Goal: Task Accomplishment & Management: Manage account settings

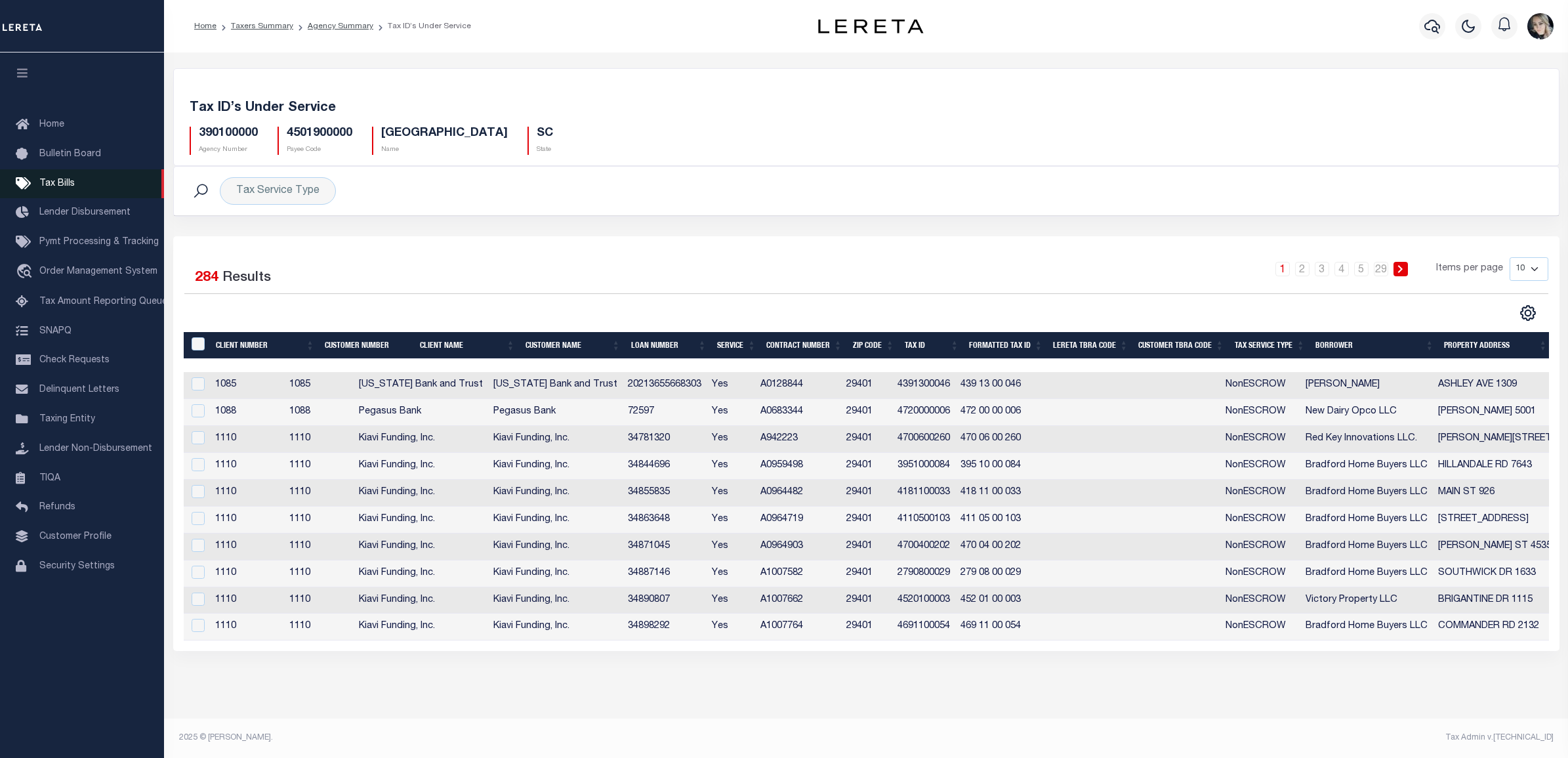
click at [57, 181] on span "Tax Bills" at bounding box center [57, 184] width 35 height 9
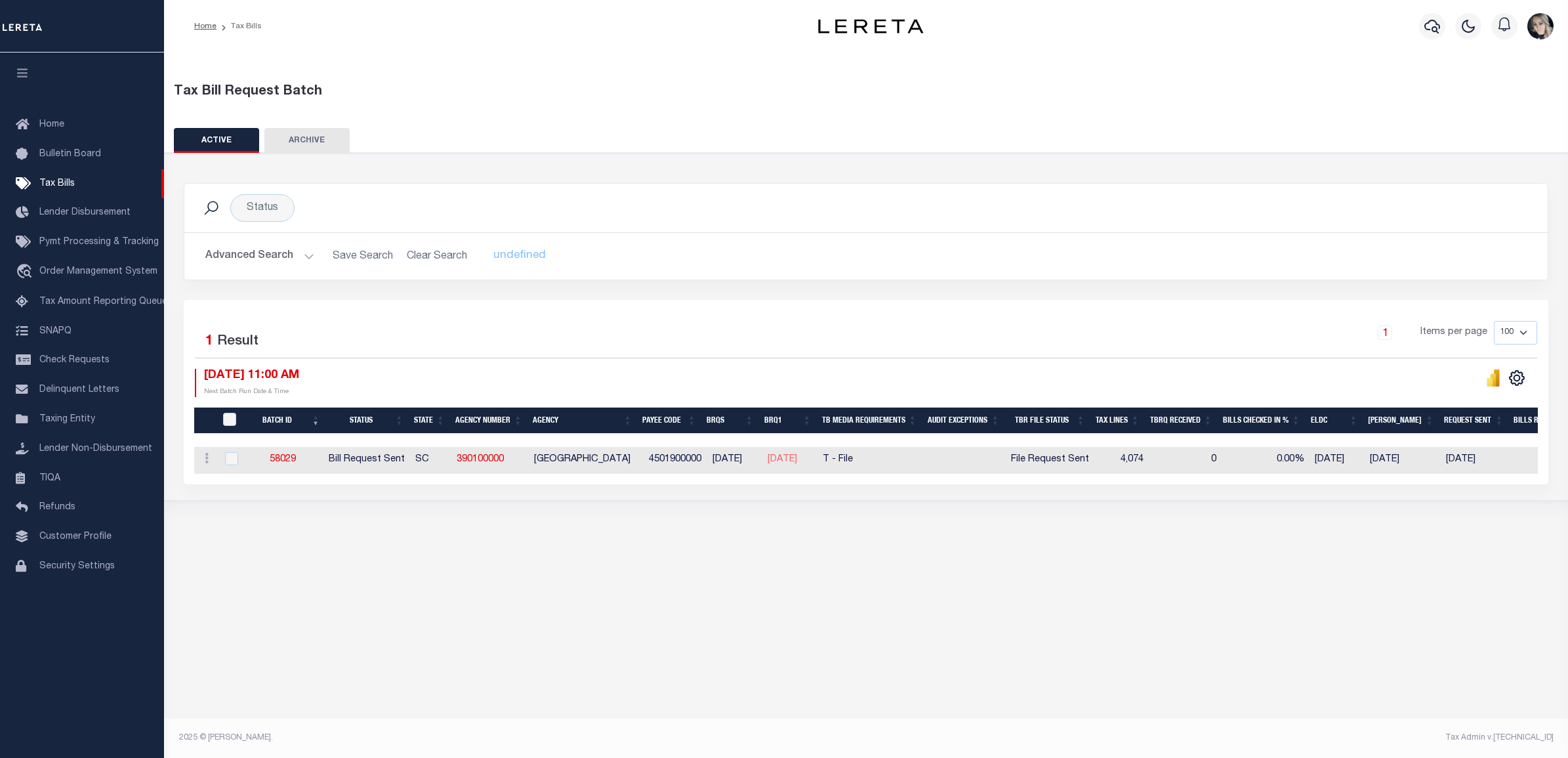
click at [424, 259] on h2 "Advanced Search Save Search Clear Search TaxBillBatches_dynamictable_____Defaul…" at bounding box center [866, 256] width 1342 height 26
click at [420, 256] on h2 "Advanced Search Save Search Clear Search TaxBillBatches_dynamictable_____Defaul…" at bounding box center [866, 256] width 1342 height 26
click at [243, 254] on button "Advanced Search" at bounding box center [259, 256] width 109 height 26
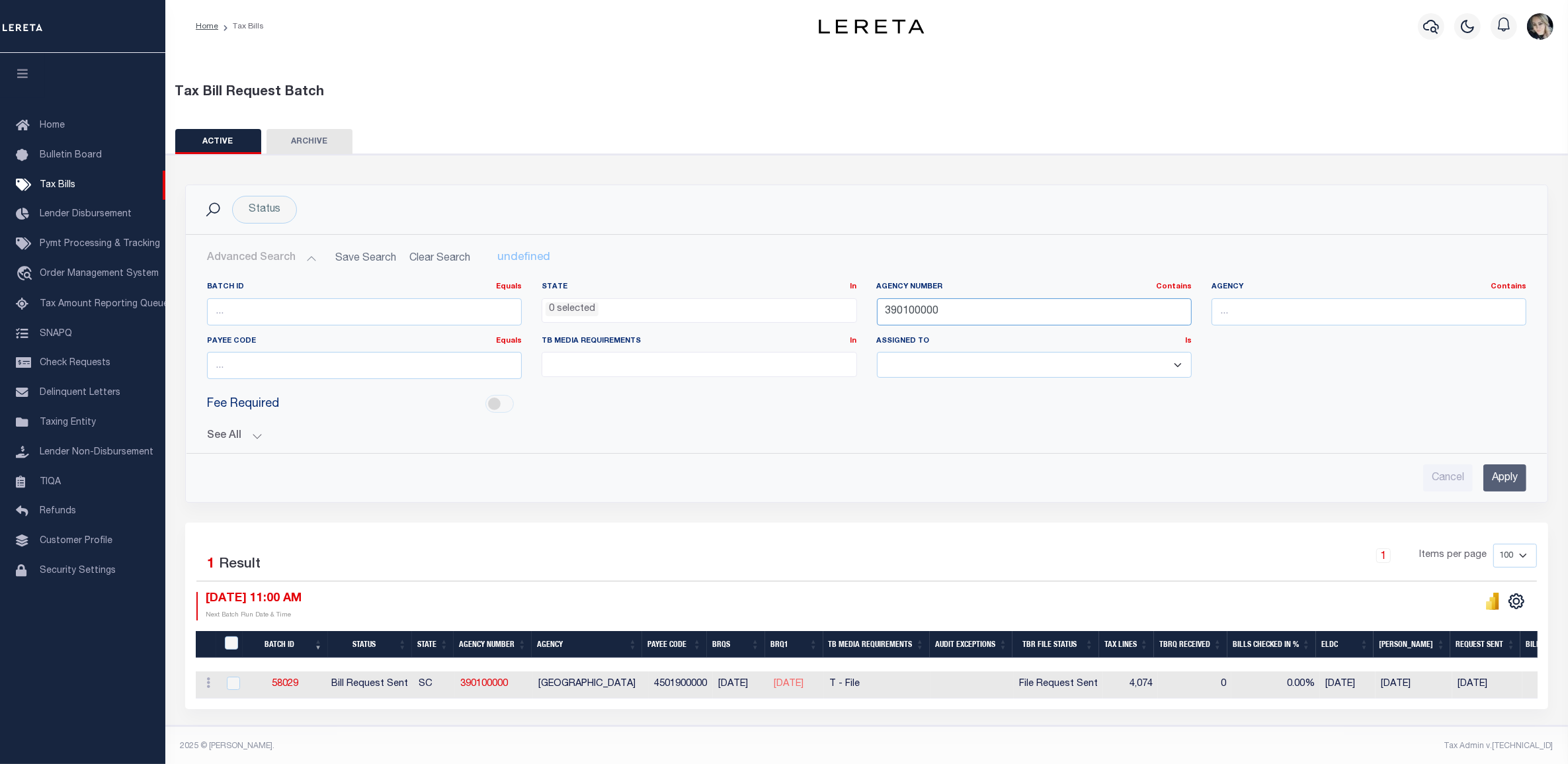
click at [936, 322] on input "390100000" at bounding box center [1034, 312] width 315 height 27
click at [1503, 475] on input "Apply" at bounding box center [1504, 478] width 43 height 27
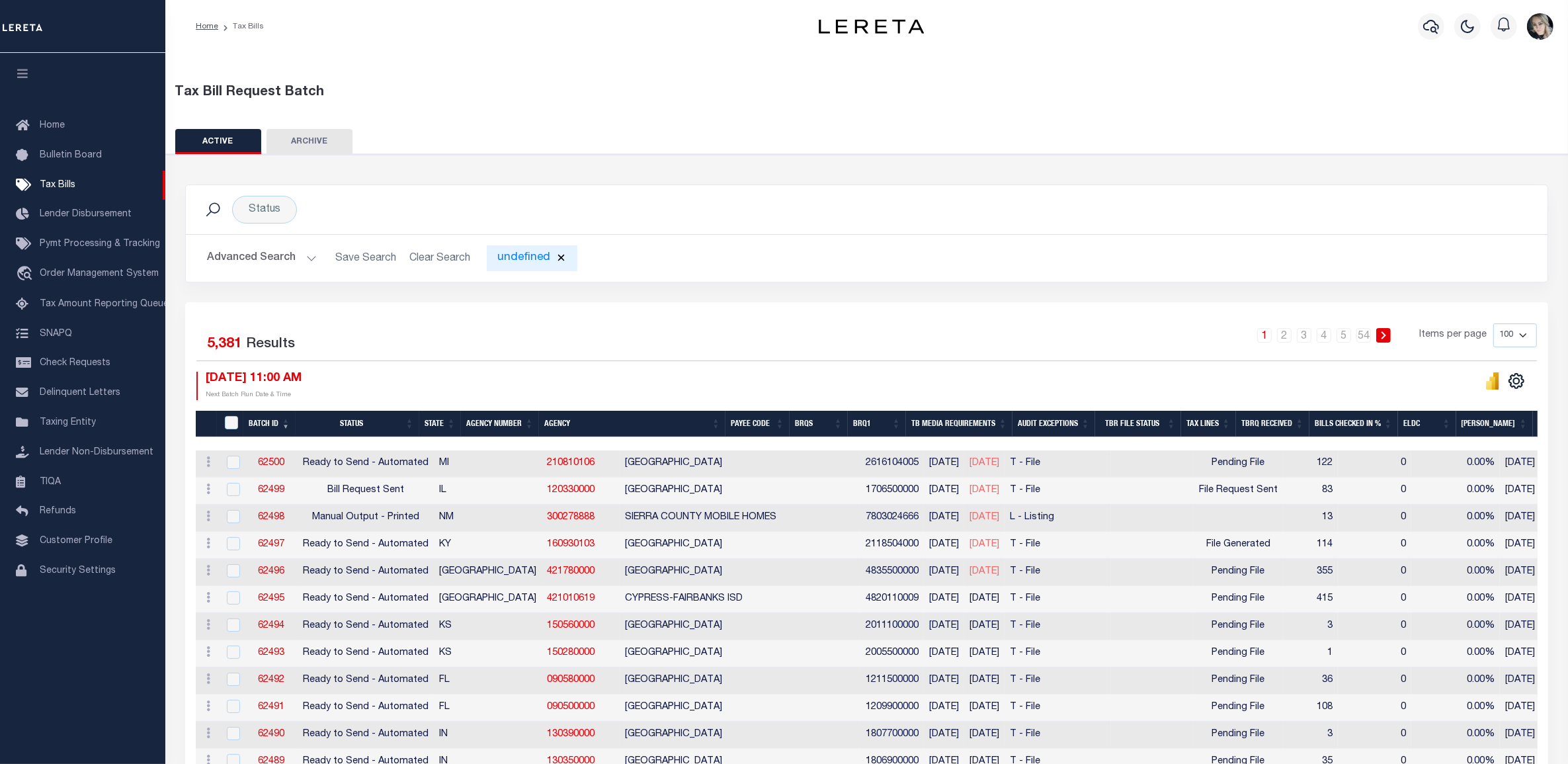
click at [516, 257] on div "undefined" at bounding box center [531, 258] width 91 height 26
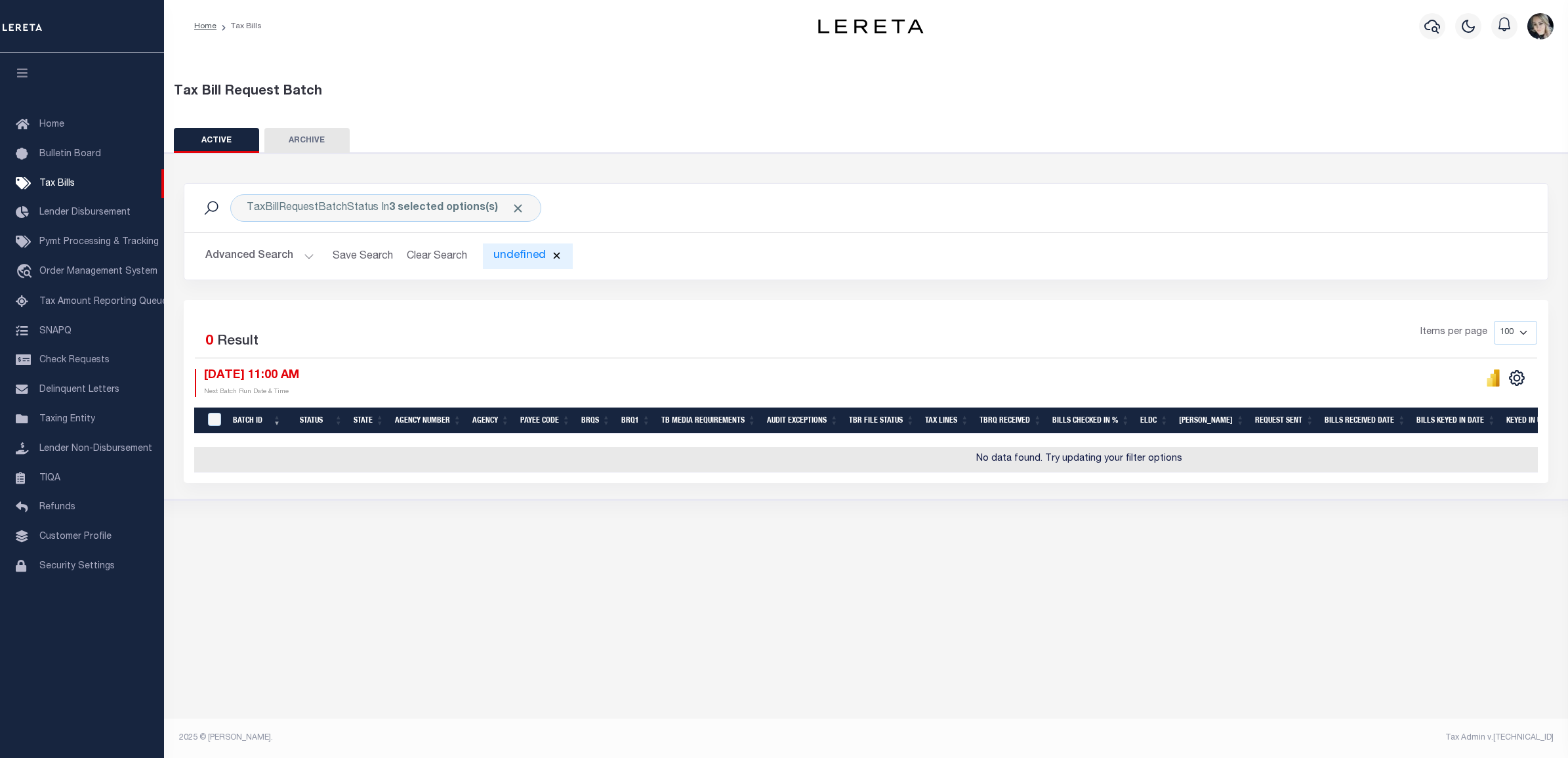
click at [515, 255] on div "undefined" at bounding box center [527, 256] width 90 height 26
click at [420, 251] on button "Clear Search" at bounding box center [437, 256] width 72 height 26
select select
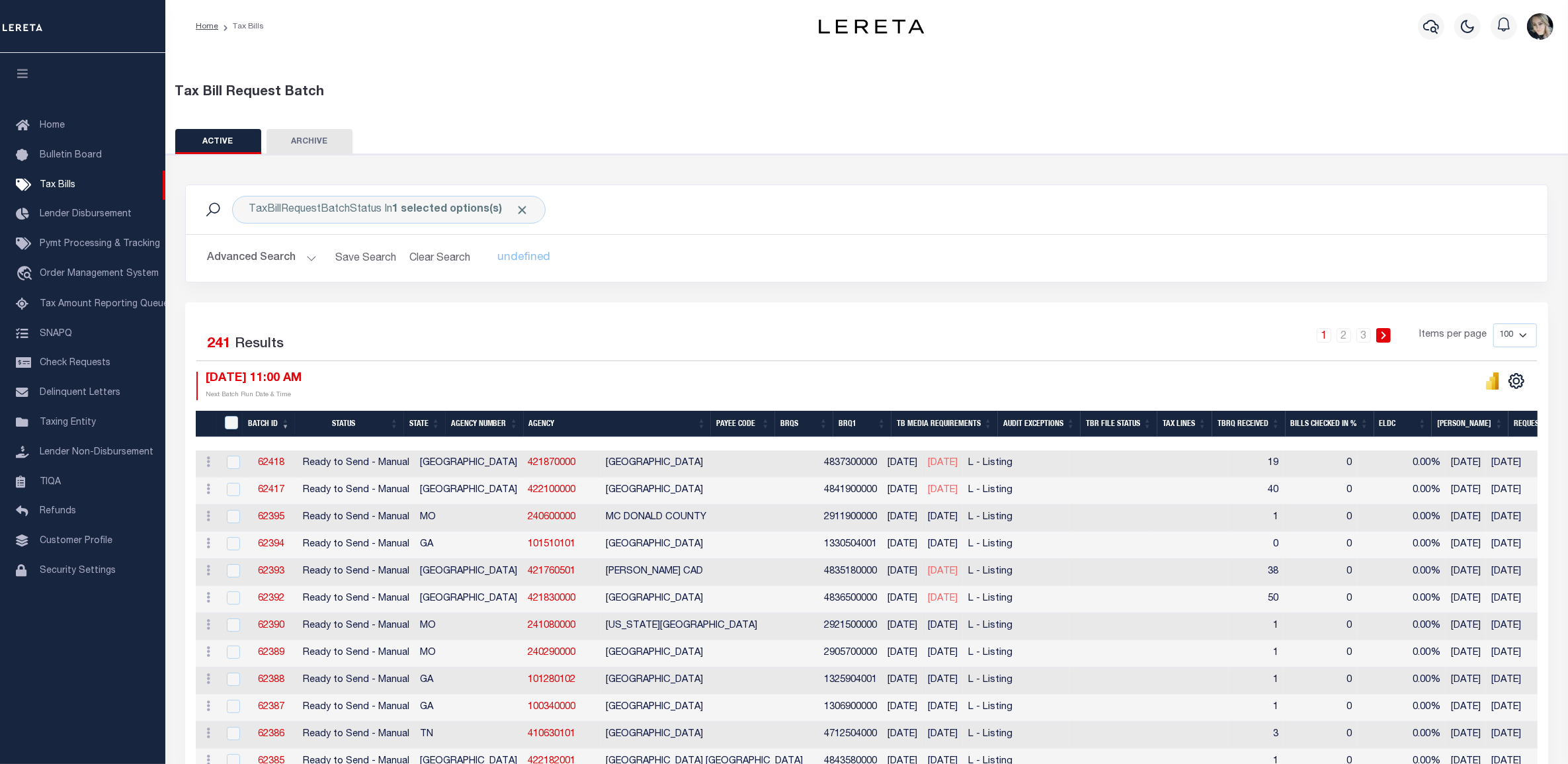
click at [279, 269] on button "Advanced Search" at bounding box center [261, 258] width 110 height 26
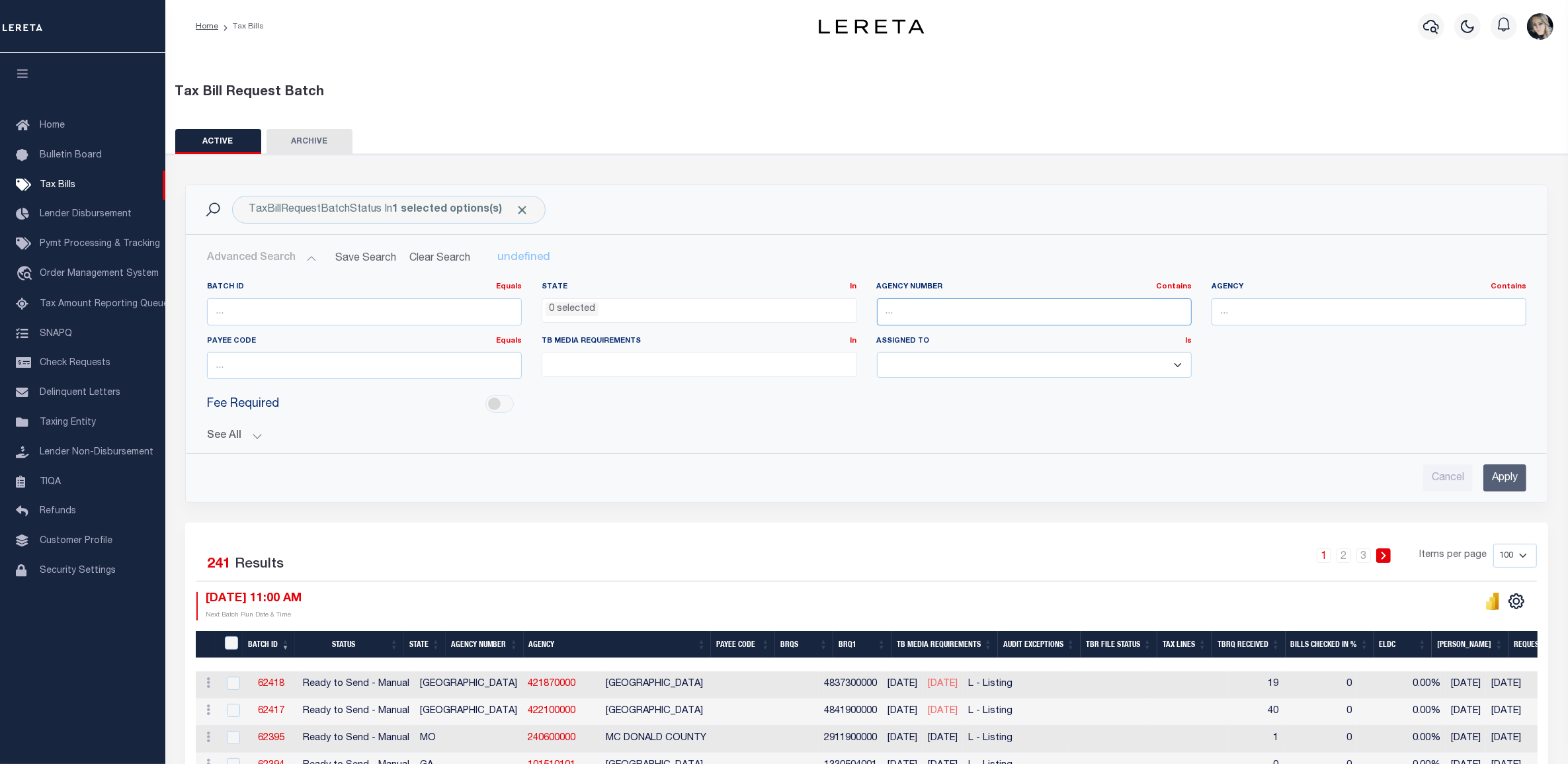
click at [1025, 318] on input "text" at bounding box center [1034, 312] width 315 height 27
type input "0"
click at [1510, 476] on input "Apply" at bounding box center [1504, 478] width 43 height 27
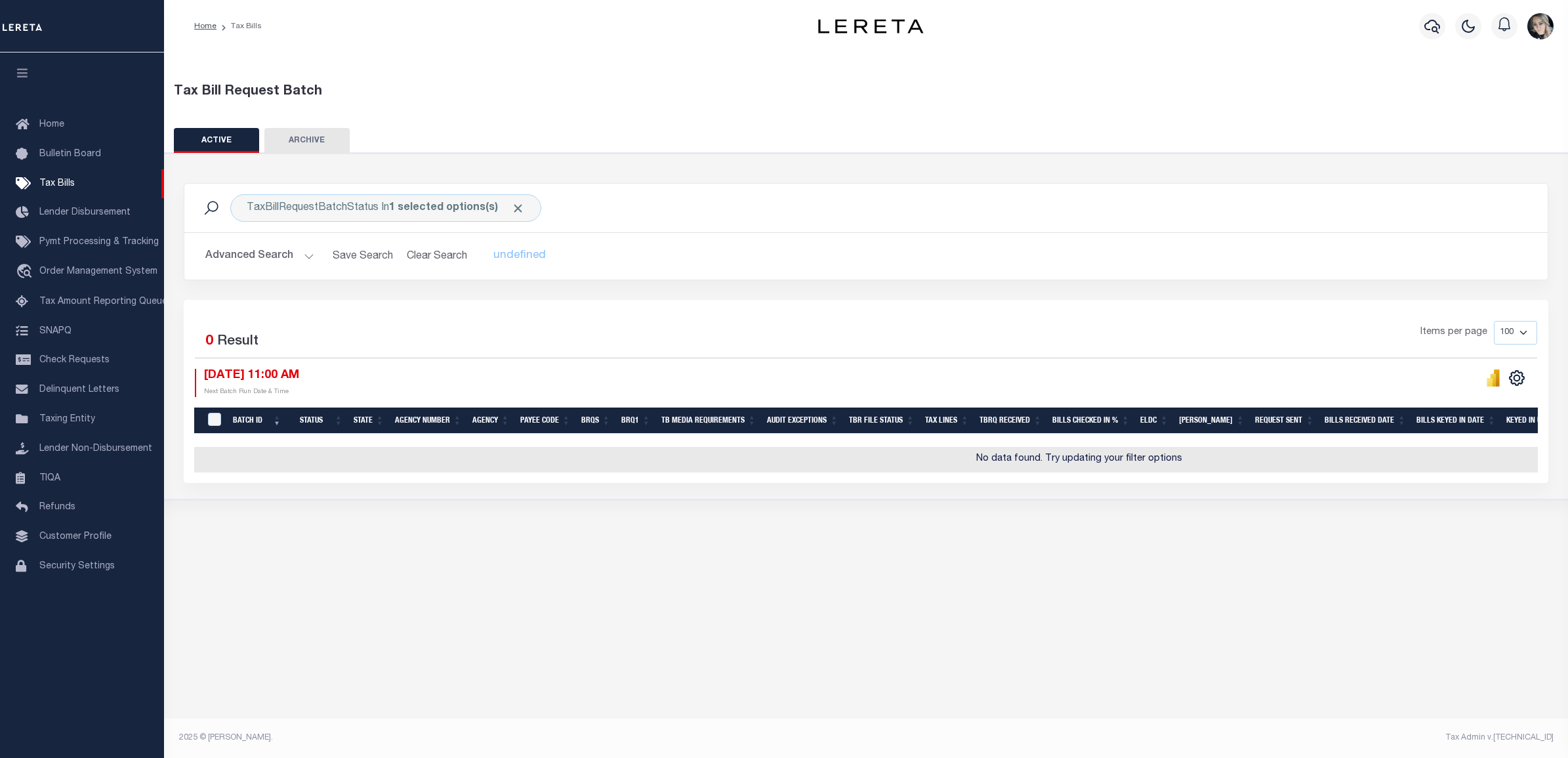
click at [251, 257] on button "Advanced Search" at bounding box center [259, 256] width 109 height 26
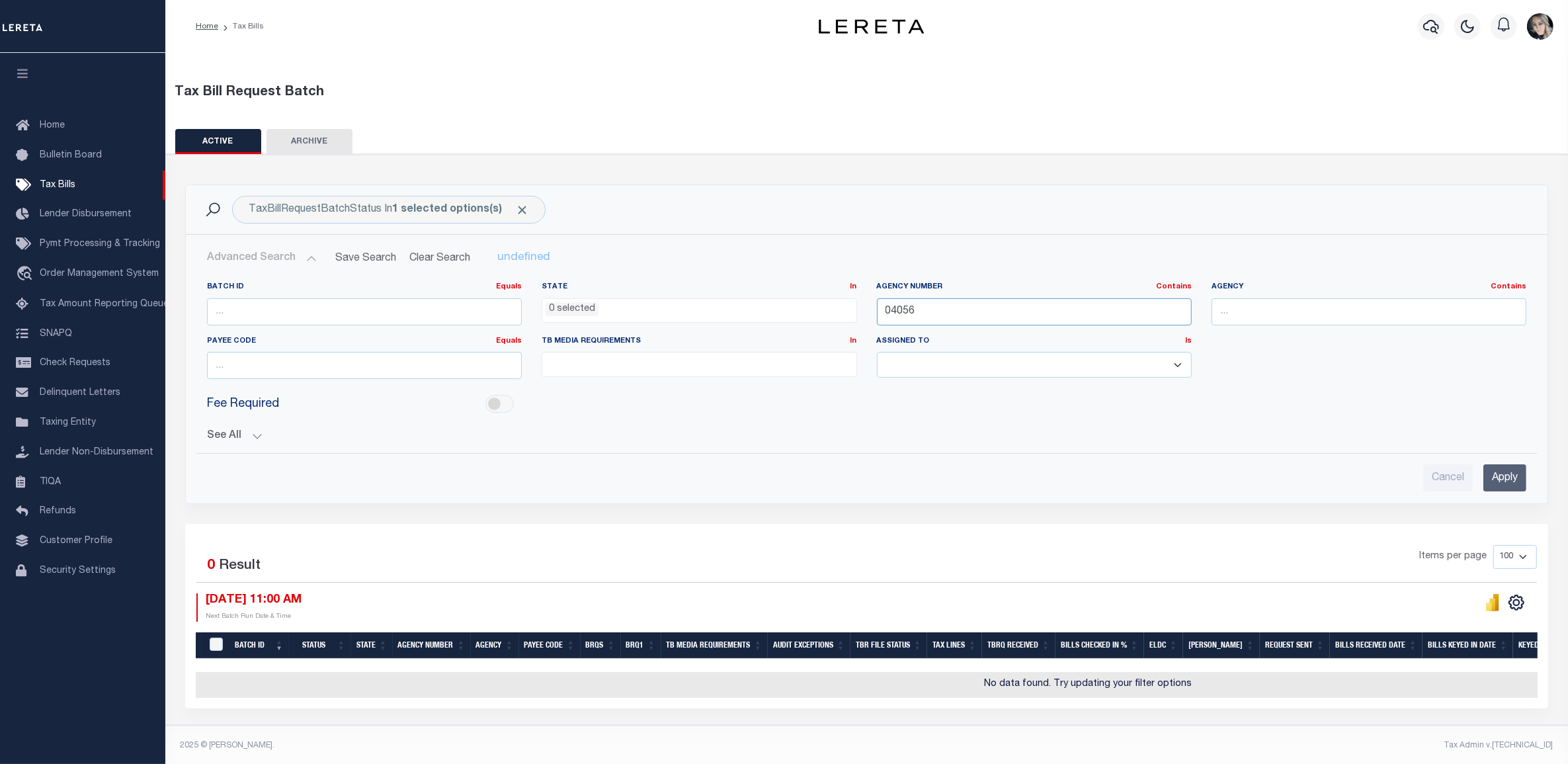
click at [992, 318] on input "04056" at bounding box center [1034, 312] width 315 height 27
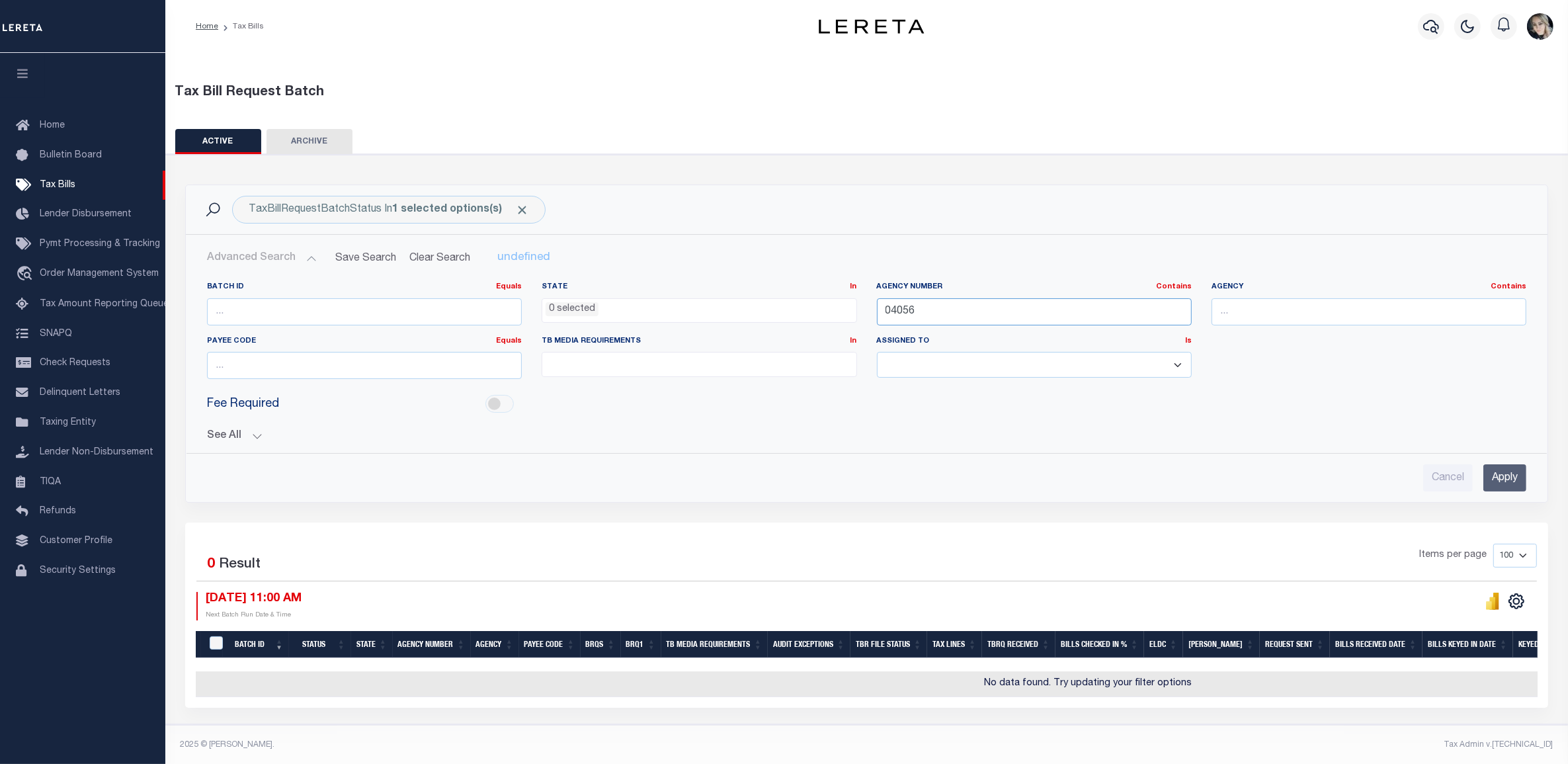
click at [992, 318] on input "04056" at bounding box center [1034, 312] width 315 height 27
paste input "420192001"
type input "420192001"
click at [1507, 473] on input "Apply" at bounding box center [1504, 478] width 43 height 27
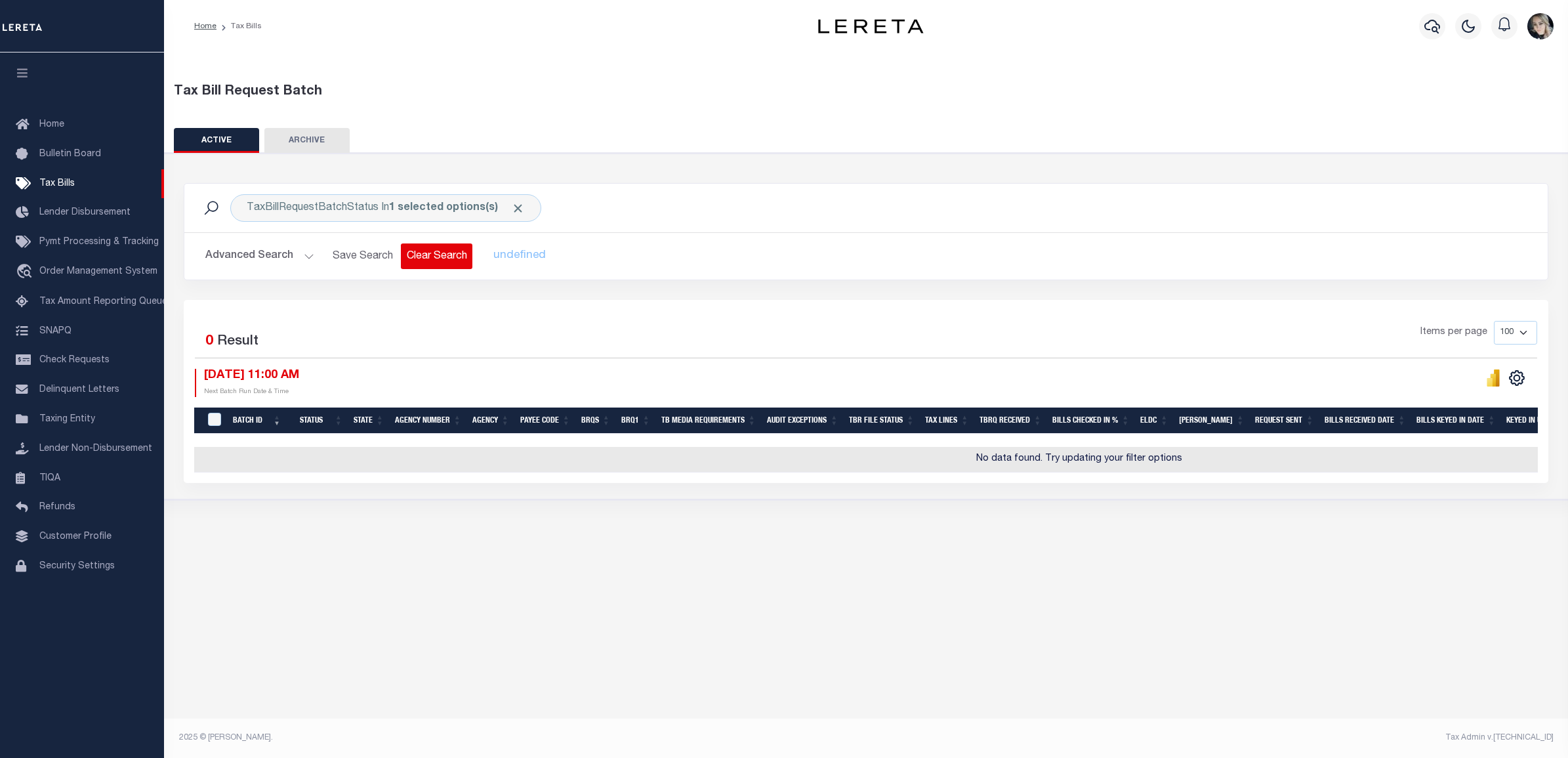
click at [440, 257] on button "Clear Search" at bounding box center [437, 256] width 72 height 26
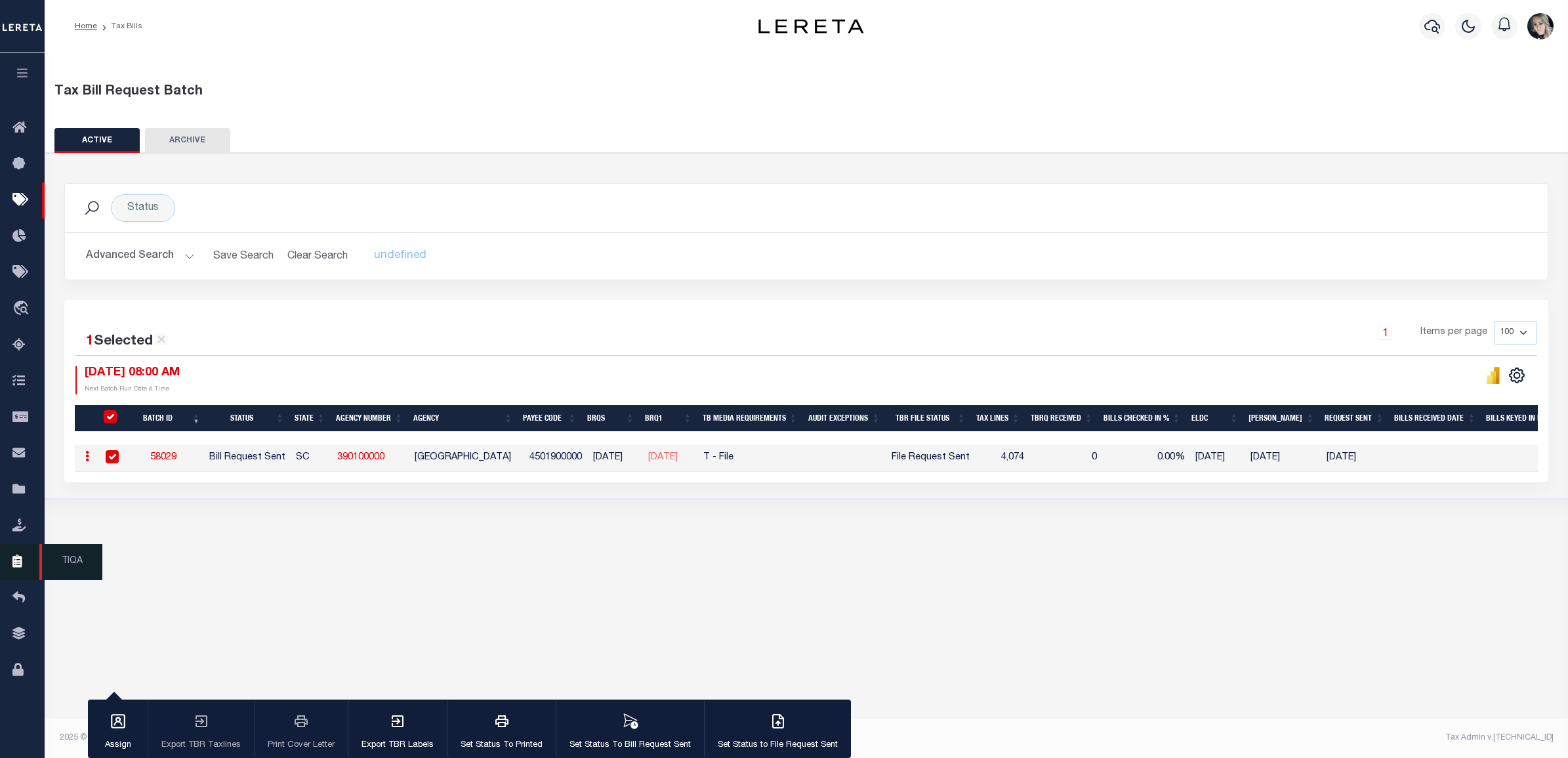
click at [20, 566] on icon at bounding box center [23, 561] width 21 height 16
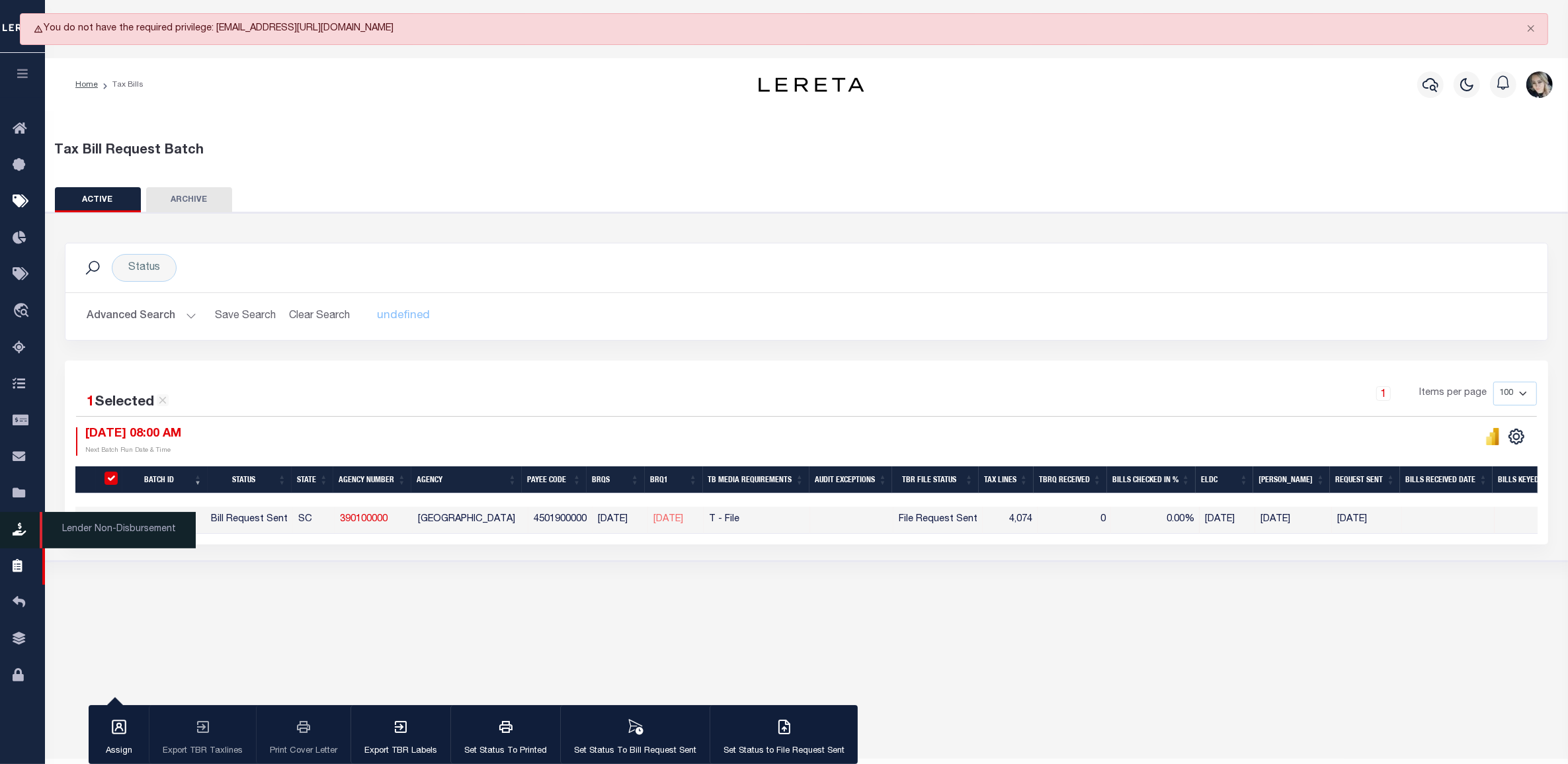
click at [21, 538] on icon at bounding box center [23, 529] width 21 height 16
click at [16, 501] on icon at bounding box center [23, 493] width 21 height 16
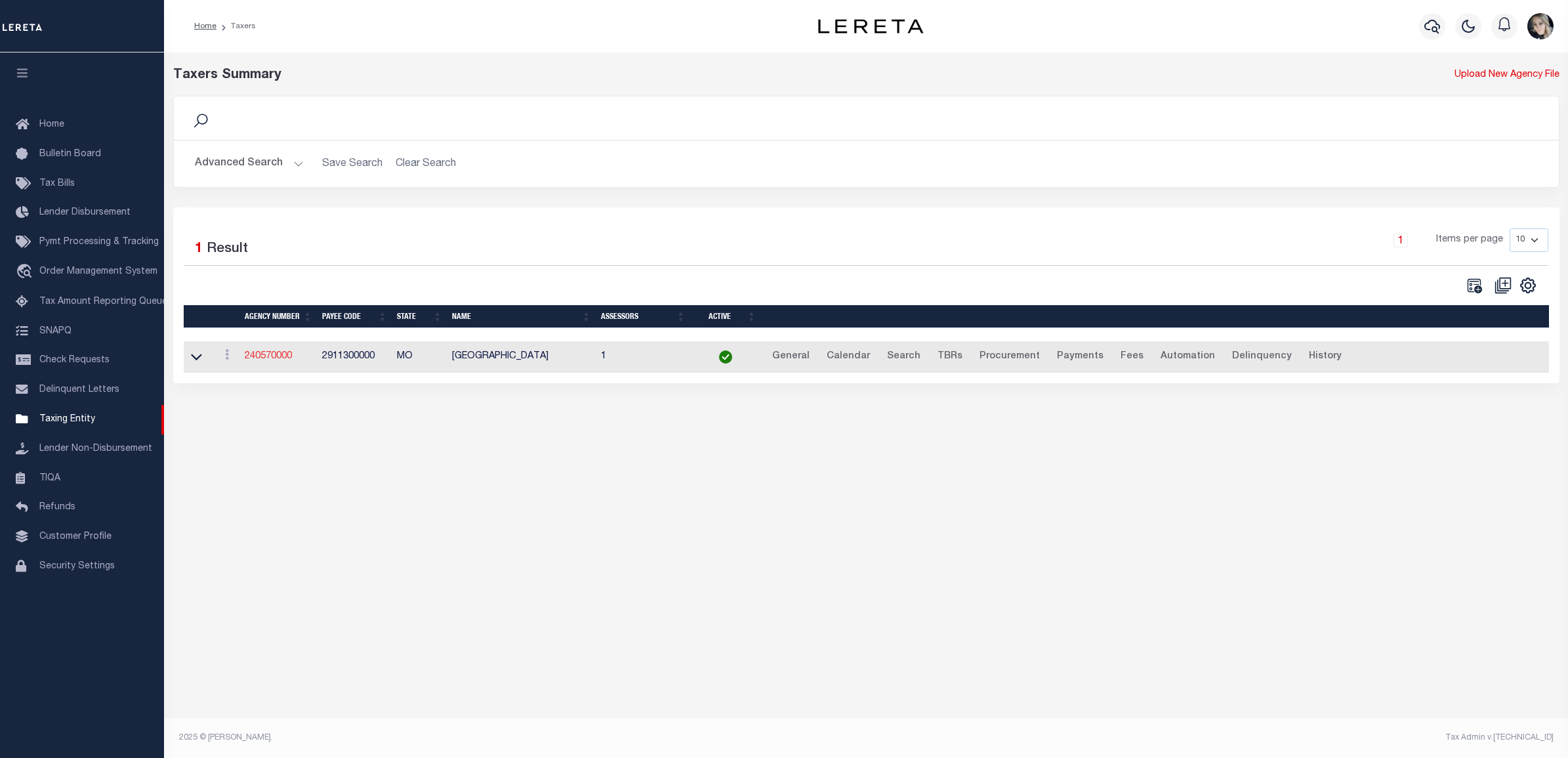
click at [279, 359] on link "240570000" at bounding box center [269, 357] width 47 height 9
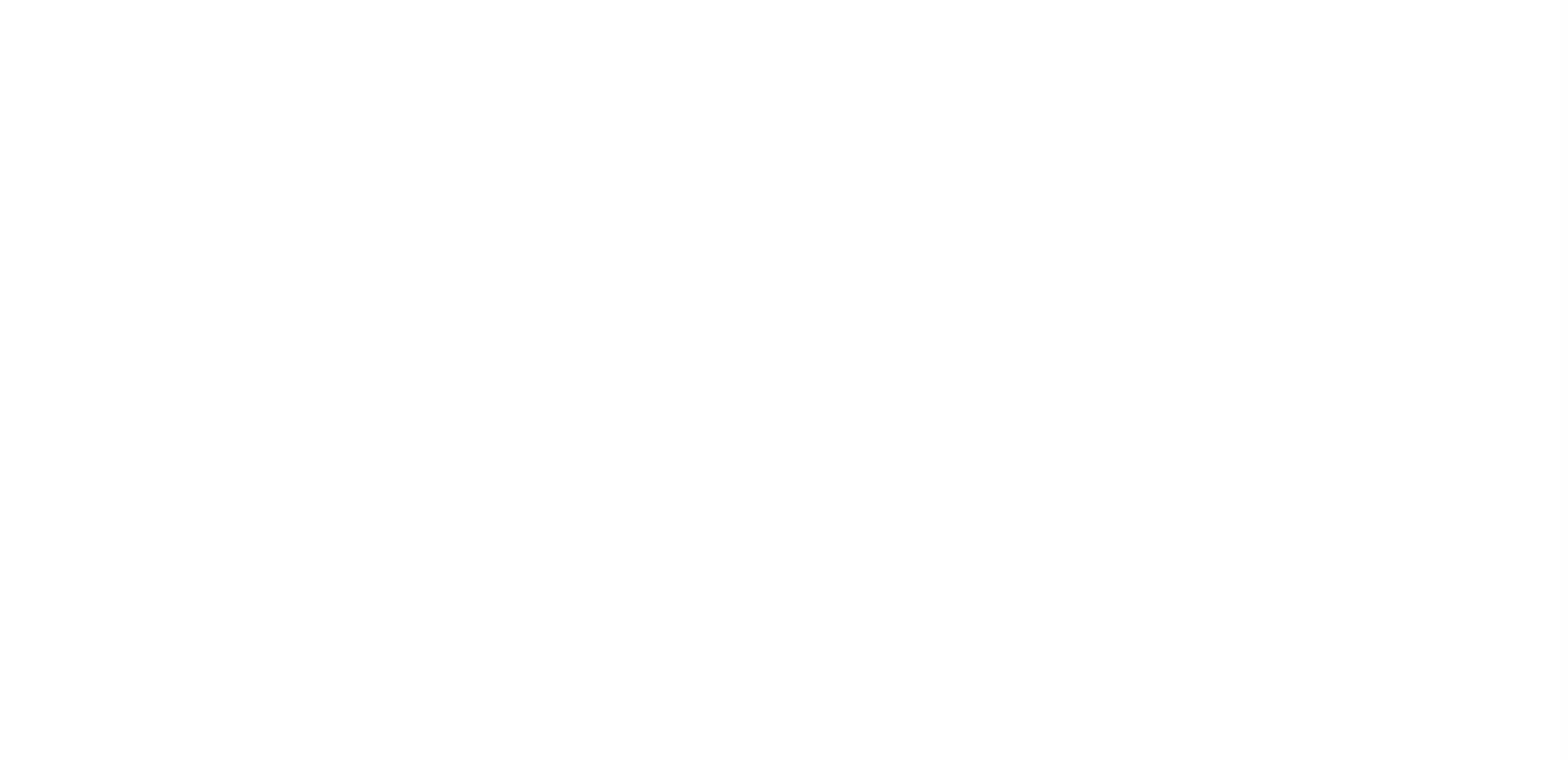
select select
checkbox input "false"
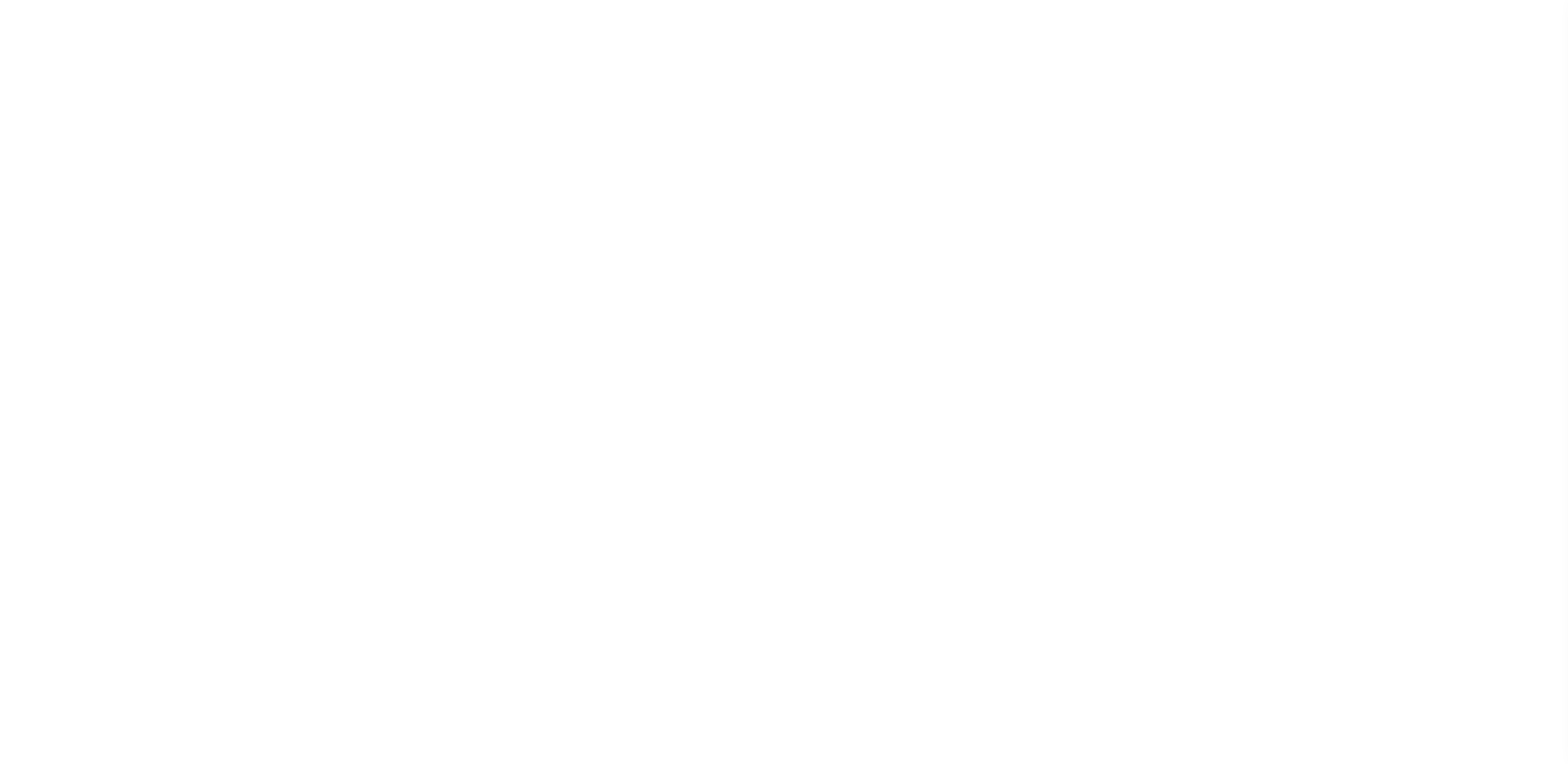
checkbox input "false"
type input "2911300000"
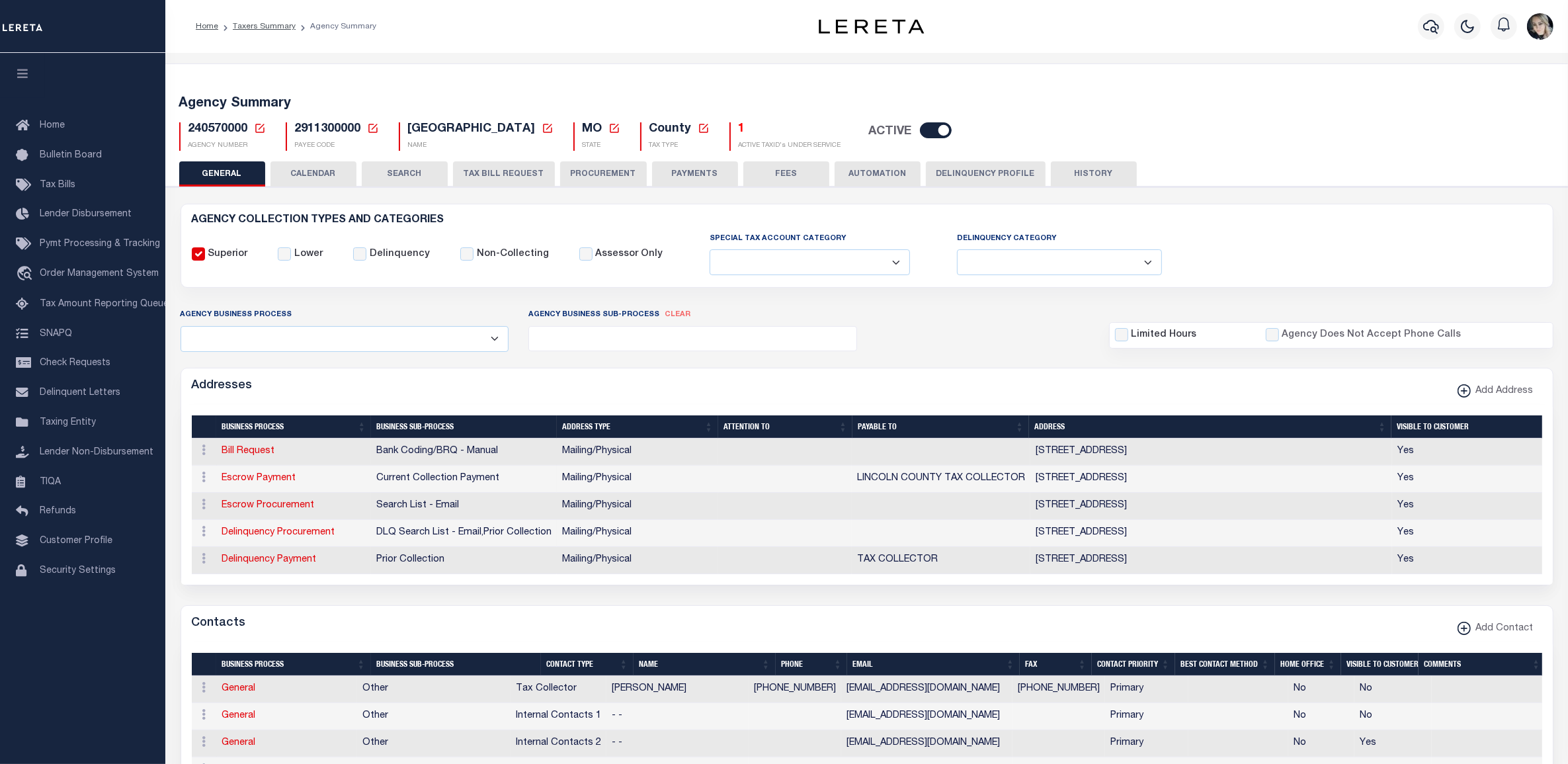
drag, startPoint x: 256, startPoint y: 130, endPoint x: 282, endPoint y: 163, distance: 42.0
click at [256, 130] on icon at bounding box center [260, 129] width 10 height 10
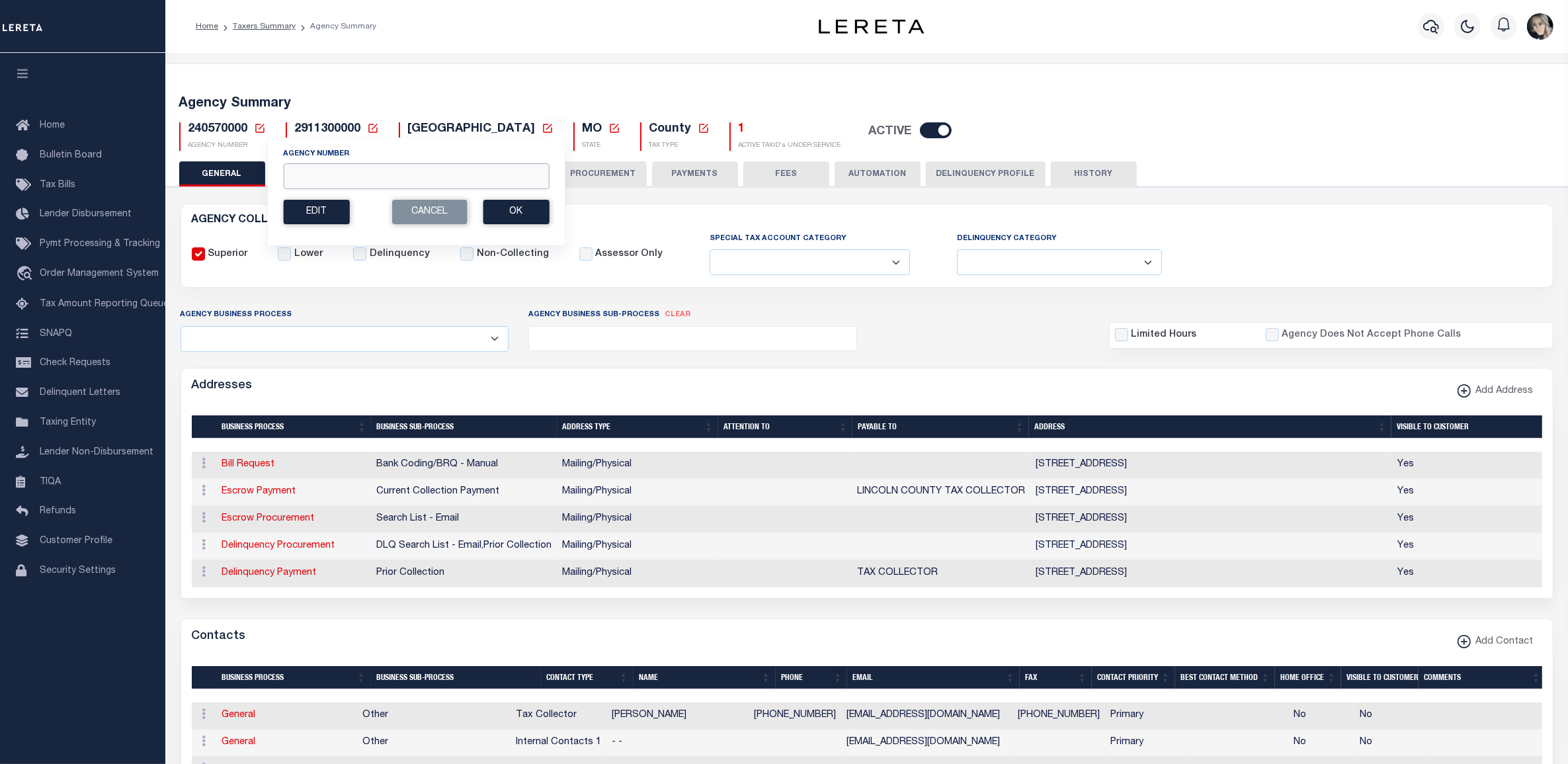
drag, startPoint x: 433, startPoint y: 167, endPoint x: 441, endPoint y: 177, distance: 12.8
click at [434, 171] on input "Agency Number" at bounding box center [416, 176] width 266 height 26
paste input "010460000"
type input "010460000"
click at [500, 199] on section "Agency Number 010460000 Edit Cancel Ok" at bounding box center [416, 186] width 266 height 76
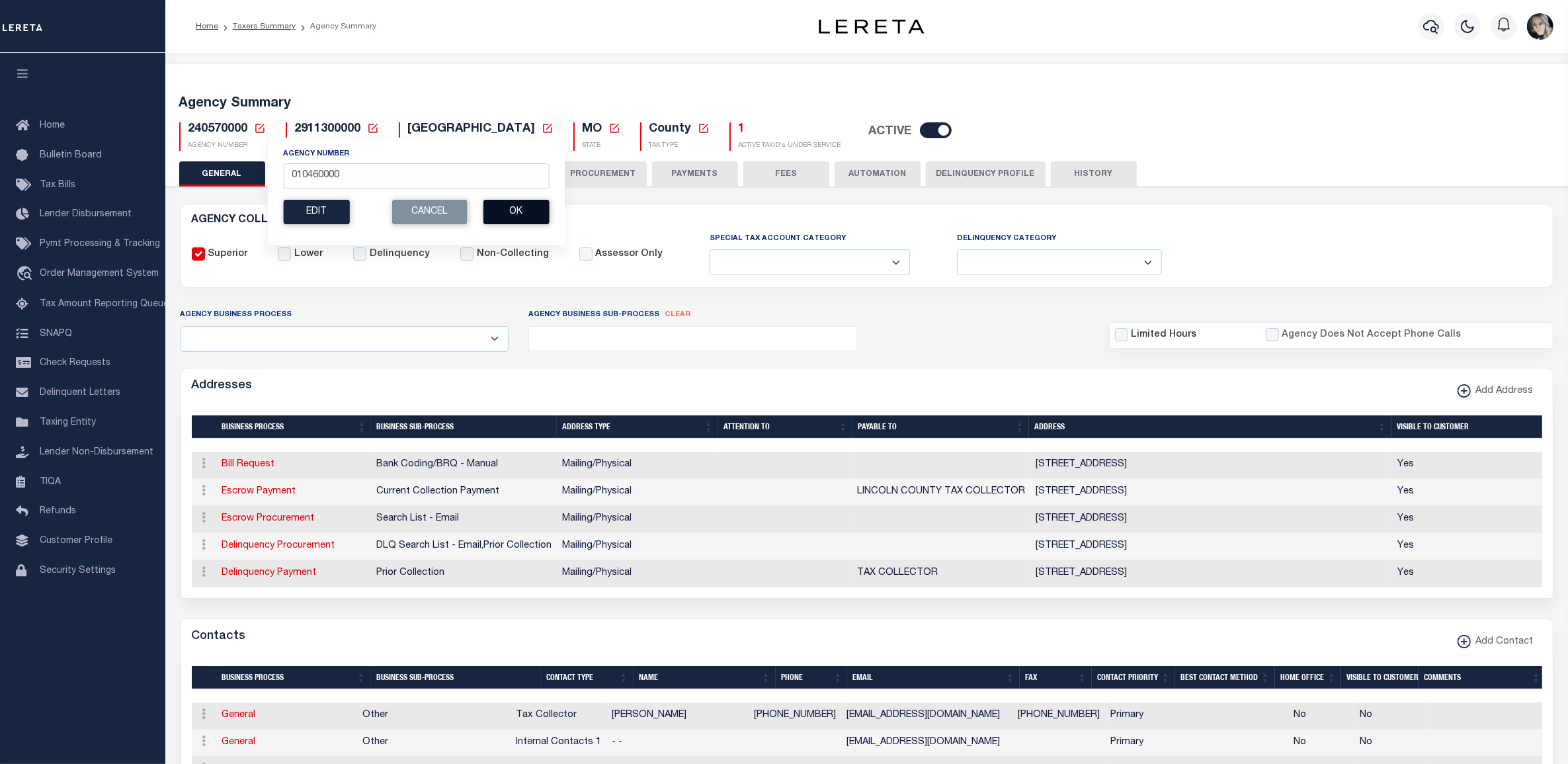
click at [504, 216] on button "Ok" at bounding box center [515, 212] width 66 height 25
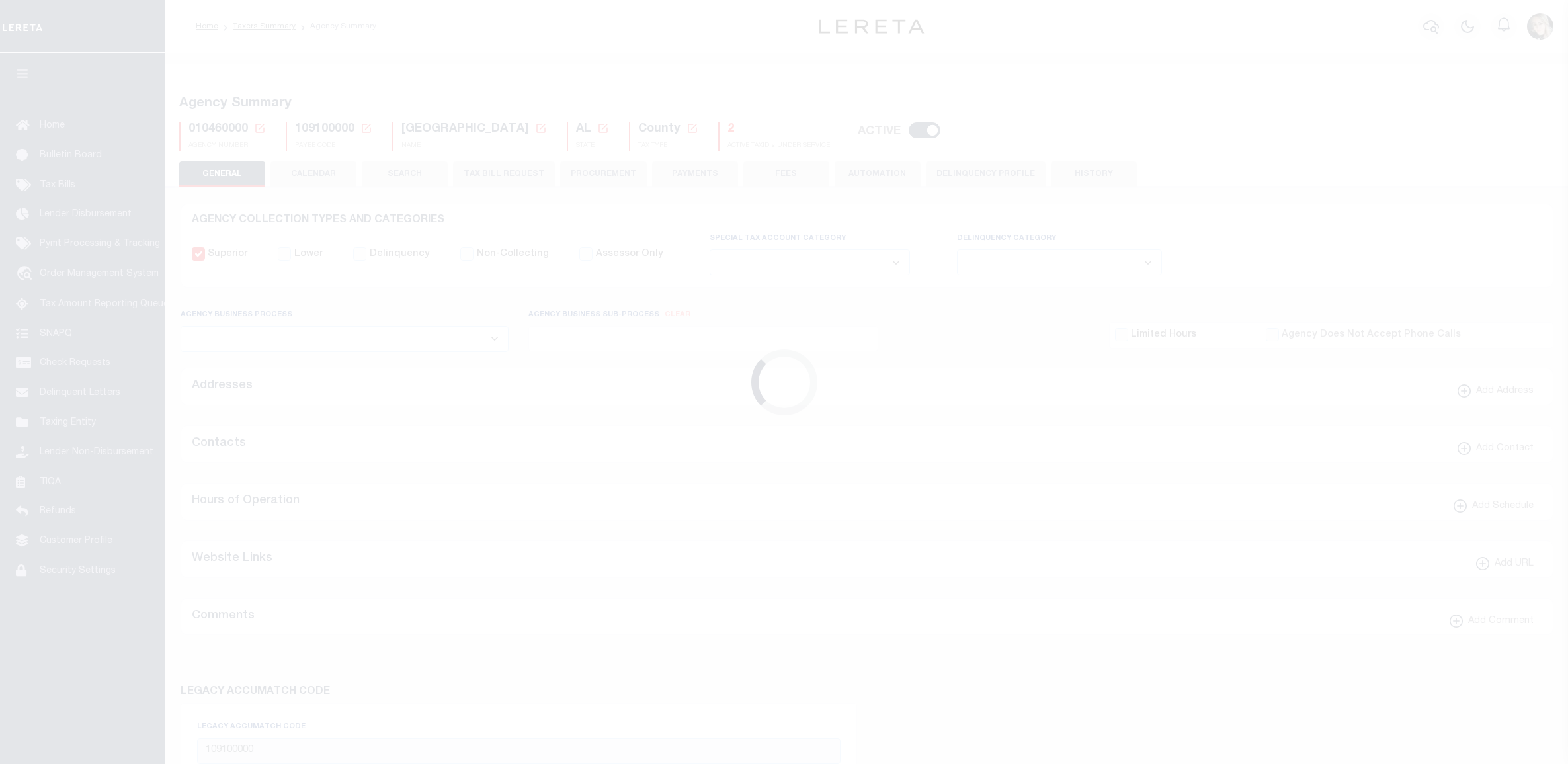
select select
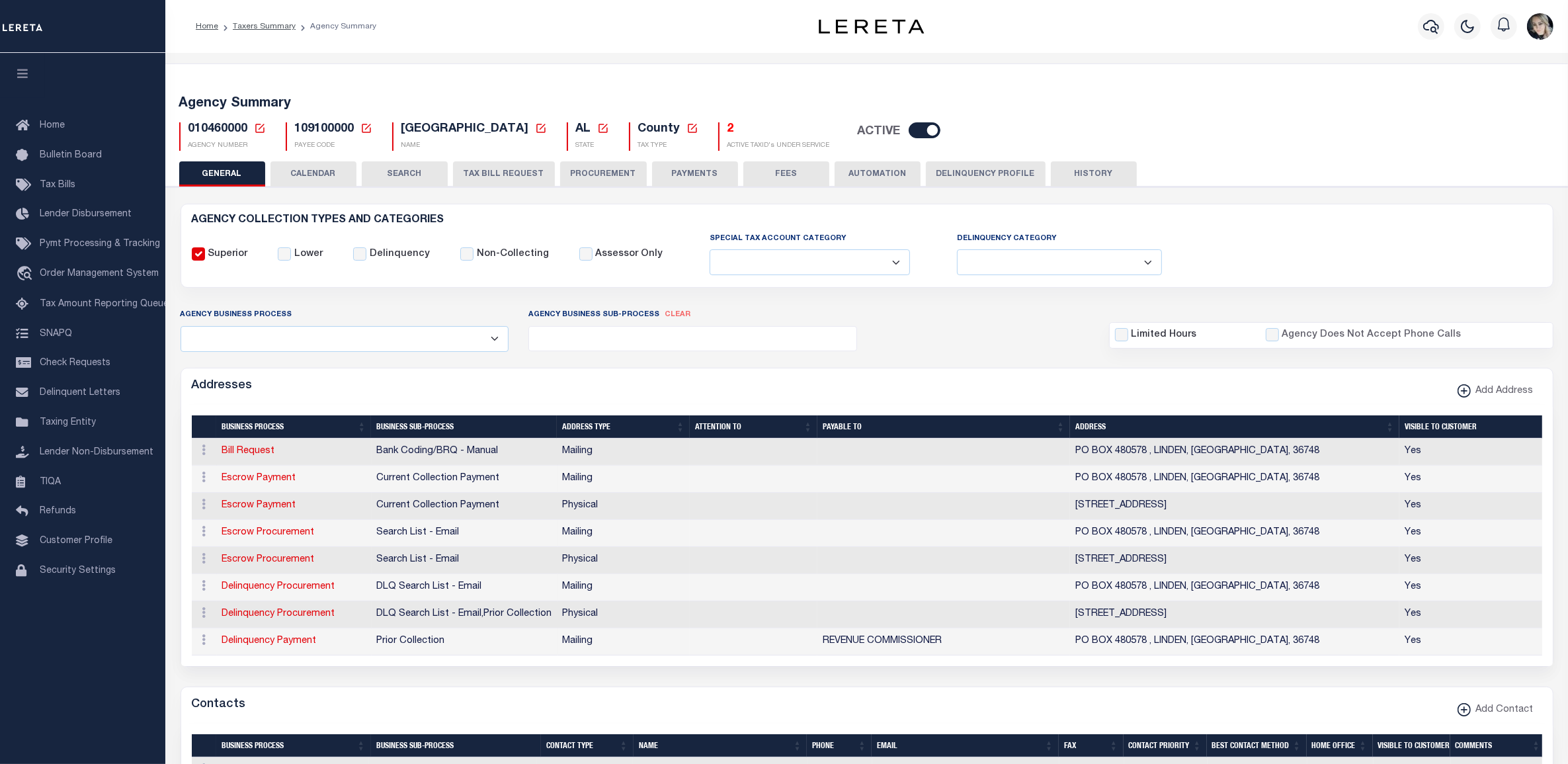
click at [482, 170] on button "TAX BILL REQUEST" at bounding box center [504, 174] width 102 height 25
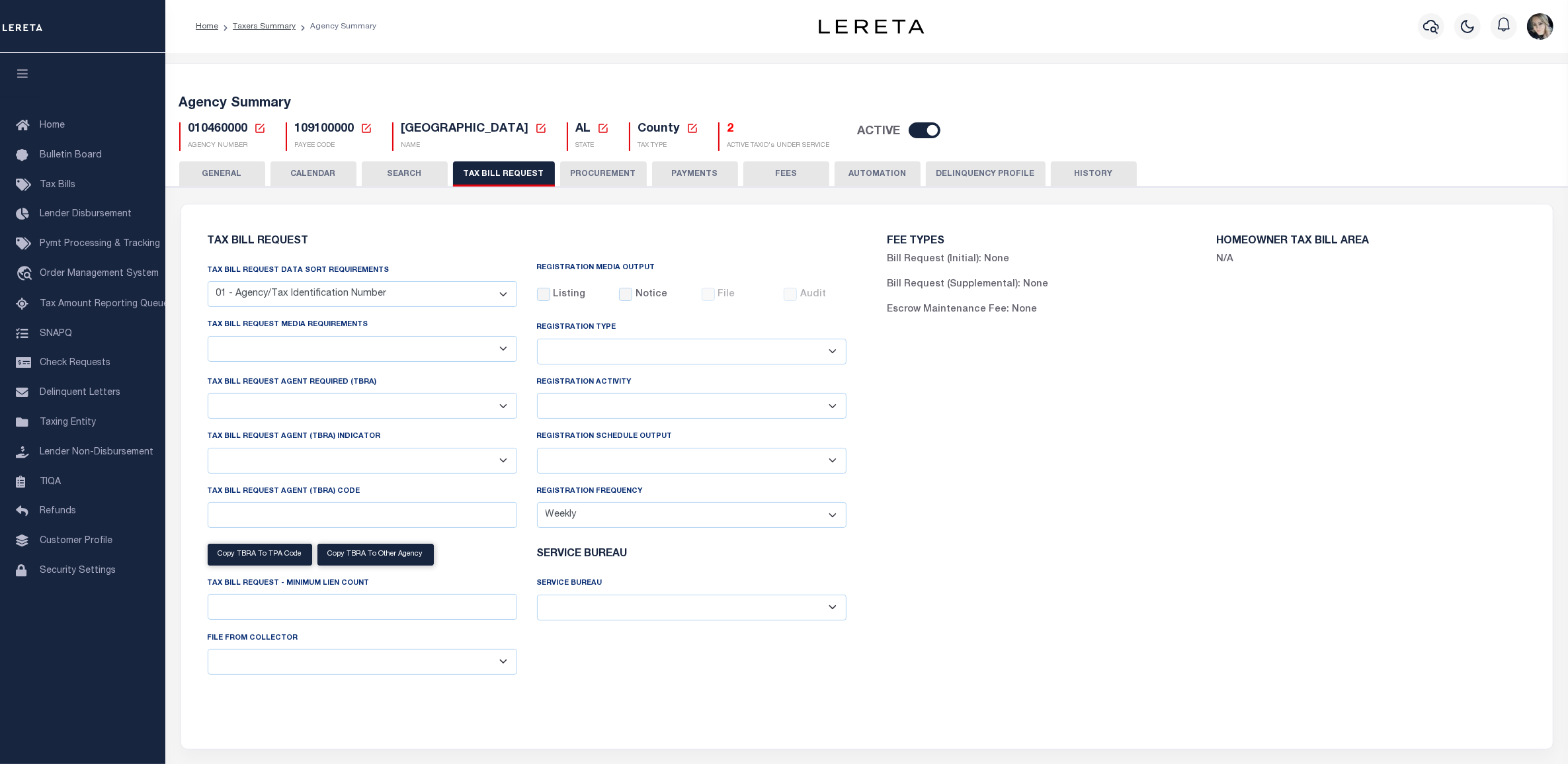
checkbox input "false"
select select "16"
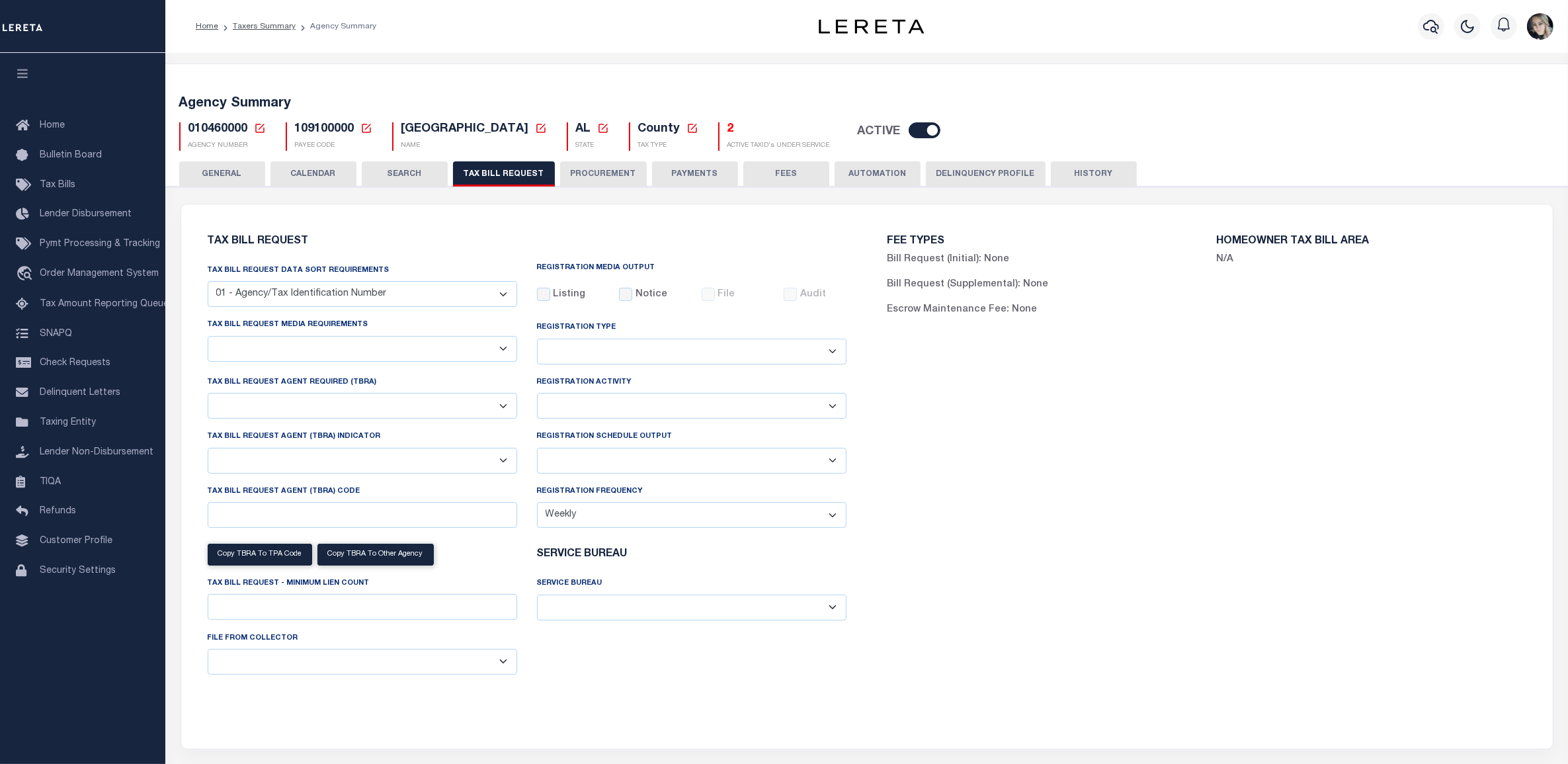
select select "true"
select select "13"
type input "0001"
select select
click at [629, 457] on select "Delta File Full File" at bounding box center [691, 460] width 309 height 26
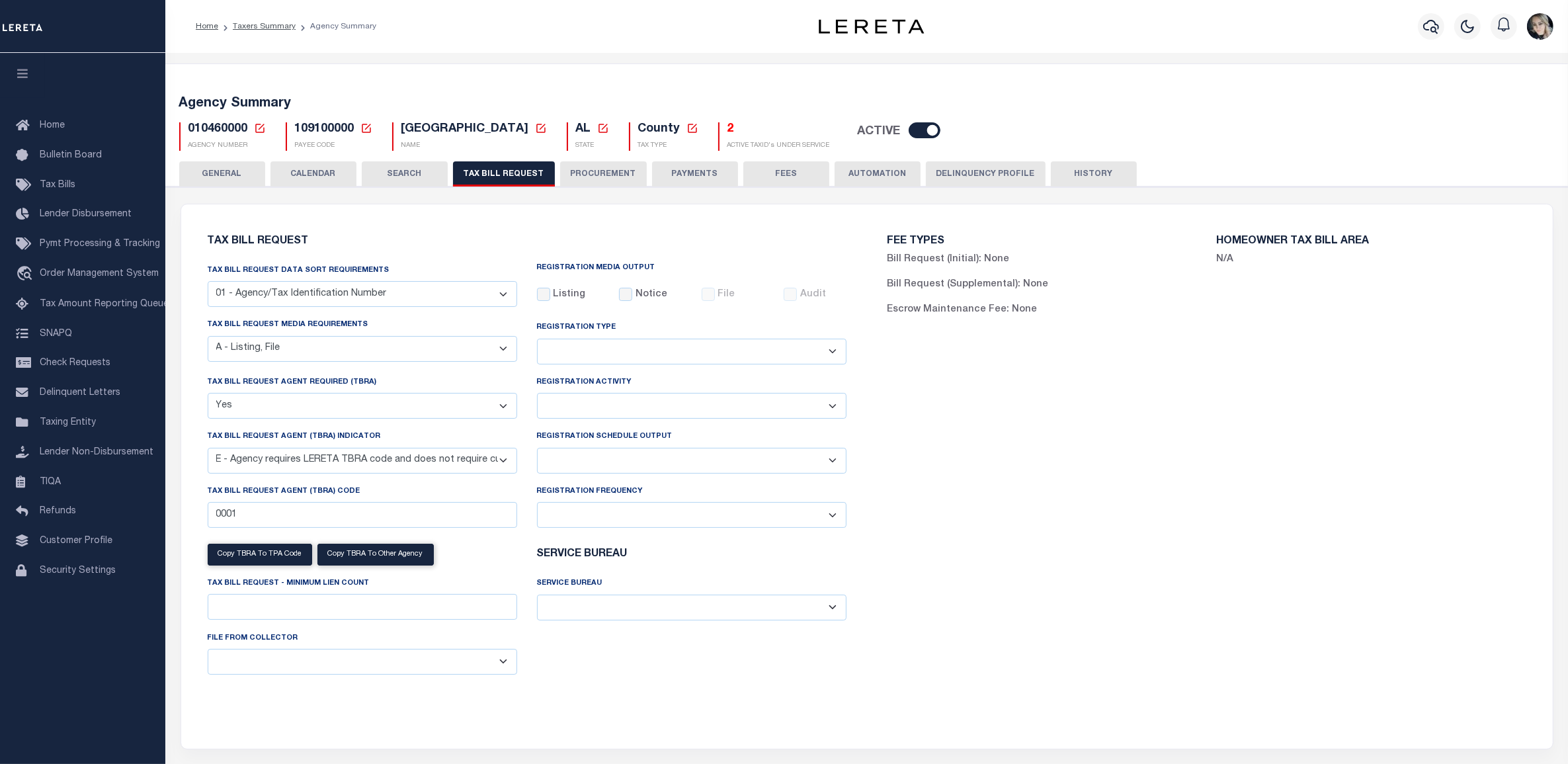
select select "1"
click at [537, 450] on select "Delta File Full File" at bounding box center [691, 460] width 309 height 26
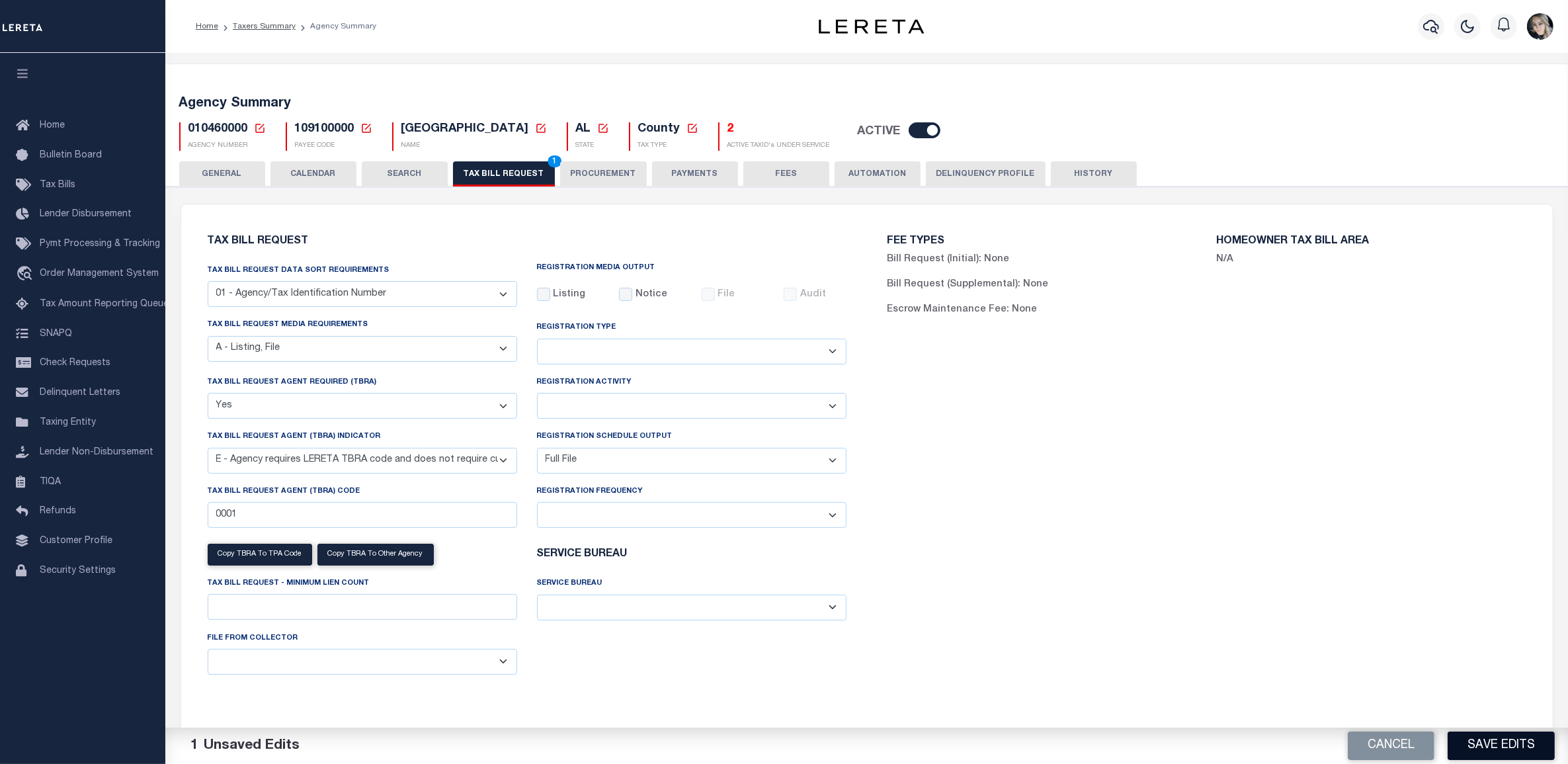
click at [1476, 749] on button "Save Edits" at bounding box center [1500, 746] width 107 height 29
click at [1049, 524] on div "FEE TYPES Bill Request (Initial): None Bill Request (Supplemental): None Escrow…" at bounding box center [1207, 468] width 680 height 497
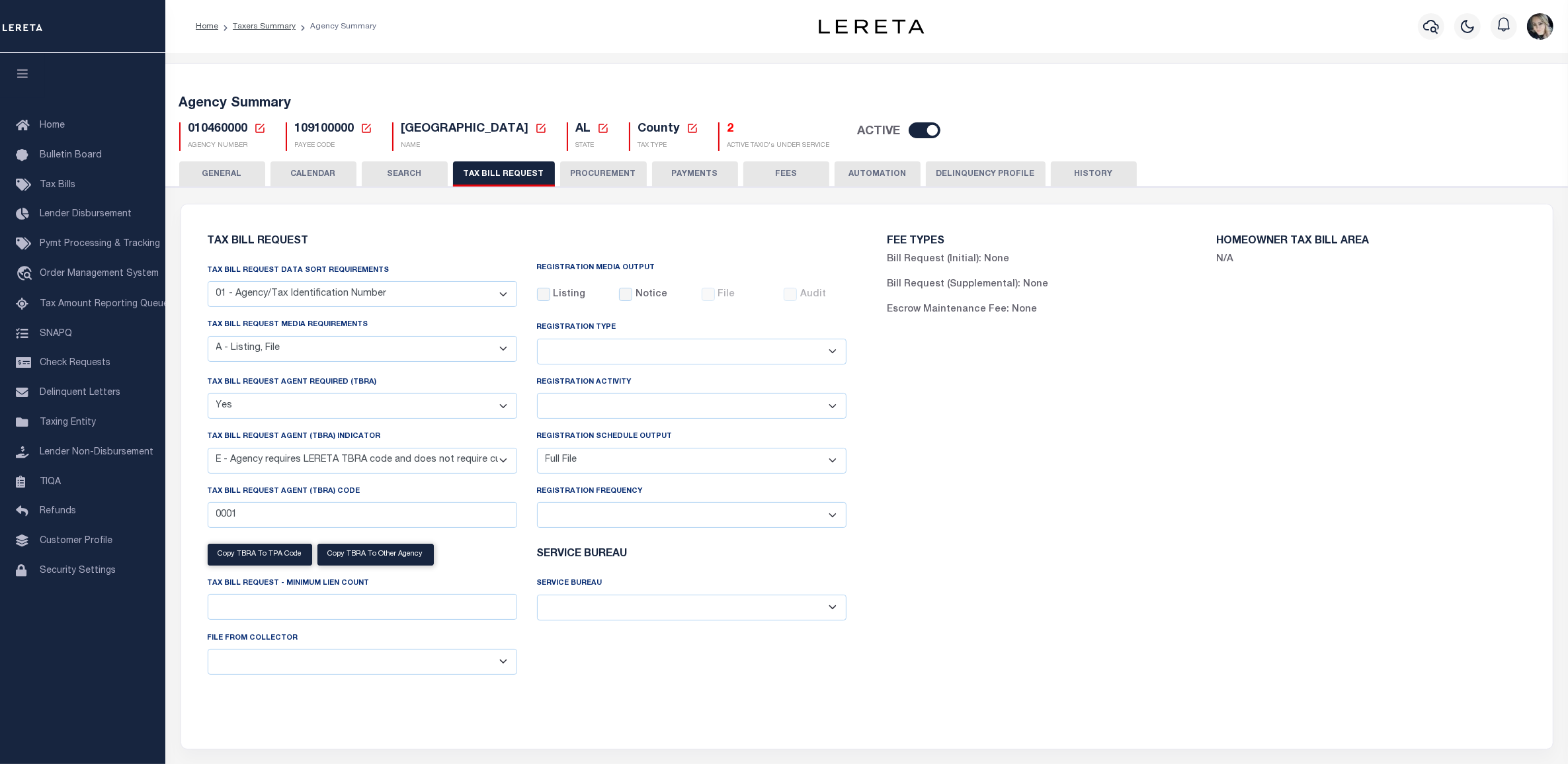
click at [256, 127] on icon at bounding box center [260, 129] width 10 height 10
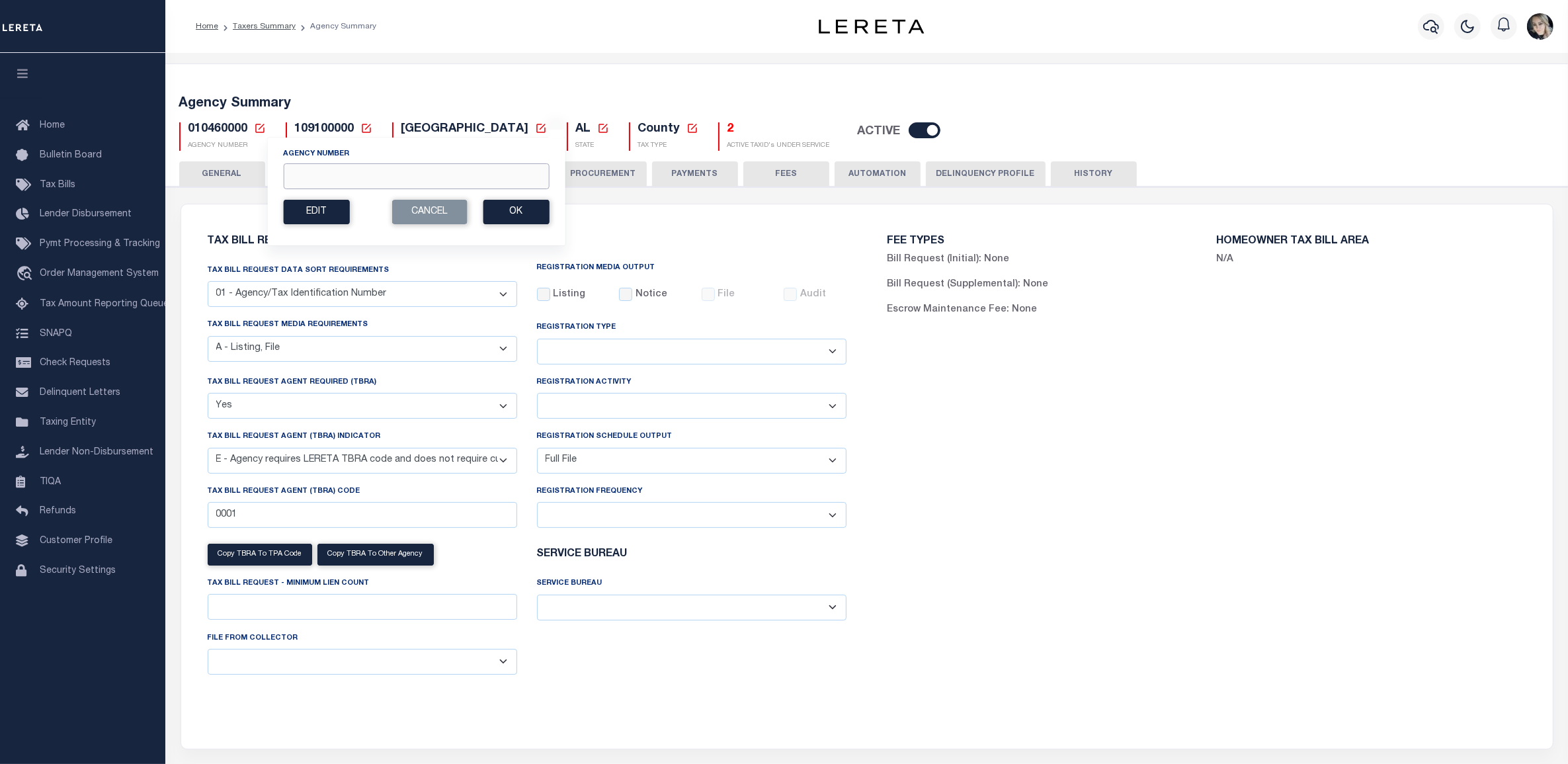
click at [324, 183] on input "Agency Number" at bounding box center [416, 176] width 266 height 26
paste input "010088801"
type input "010088801"
click at [507, 206] on button "Ok" at bounding box center [515, 212] width 66 height 25
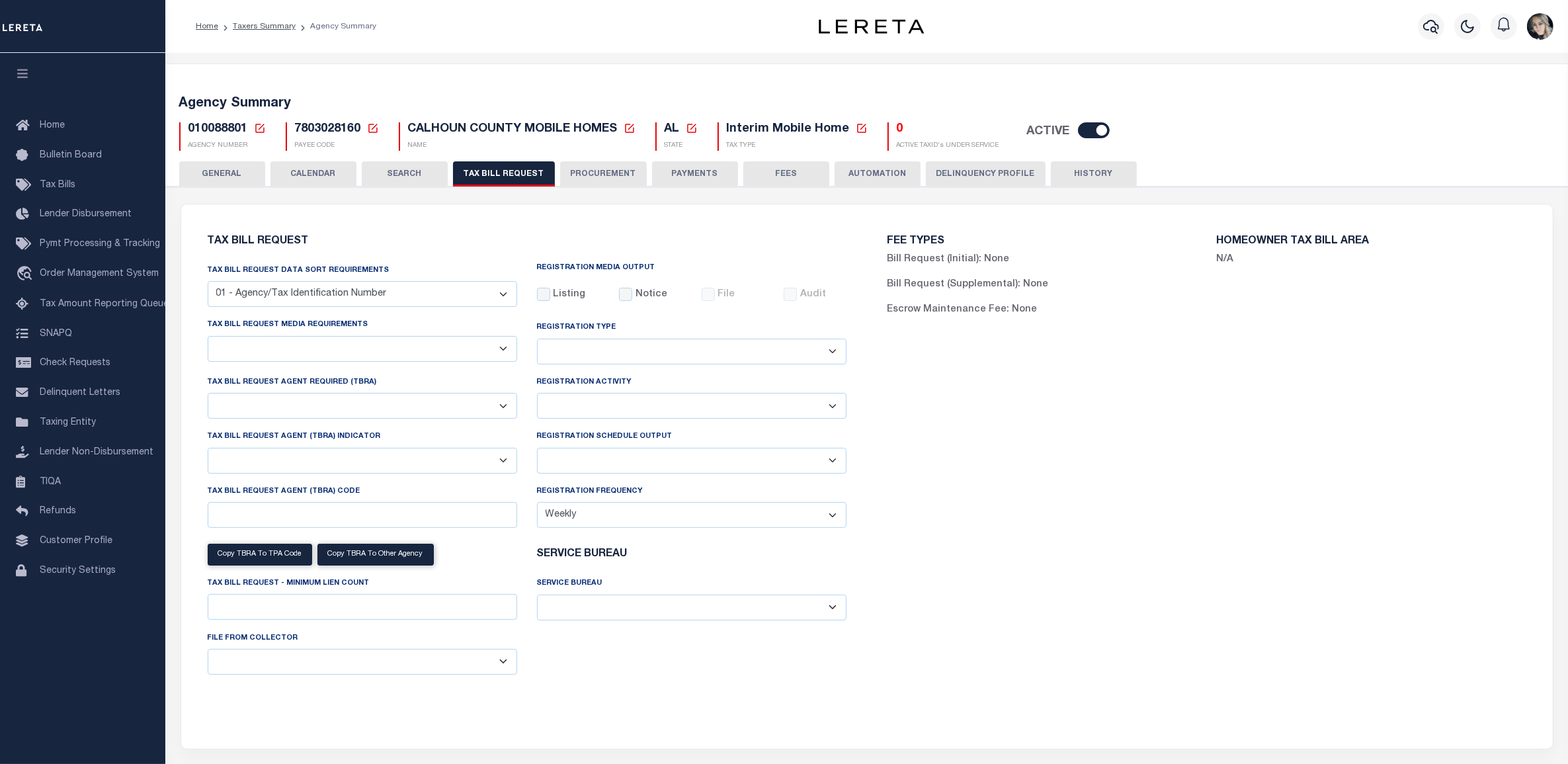
select select "27"
checkbox input "false"
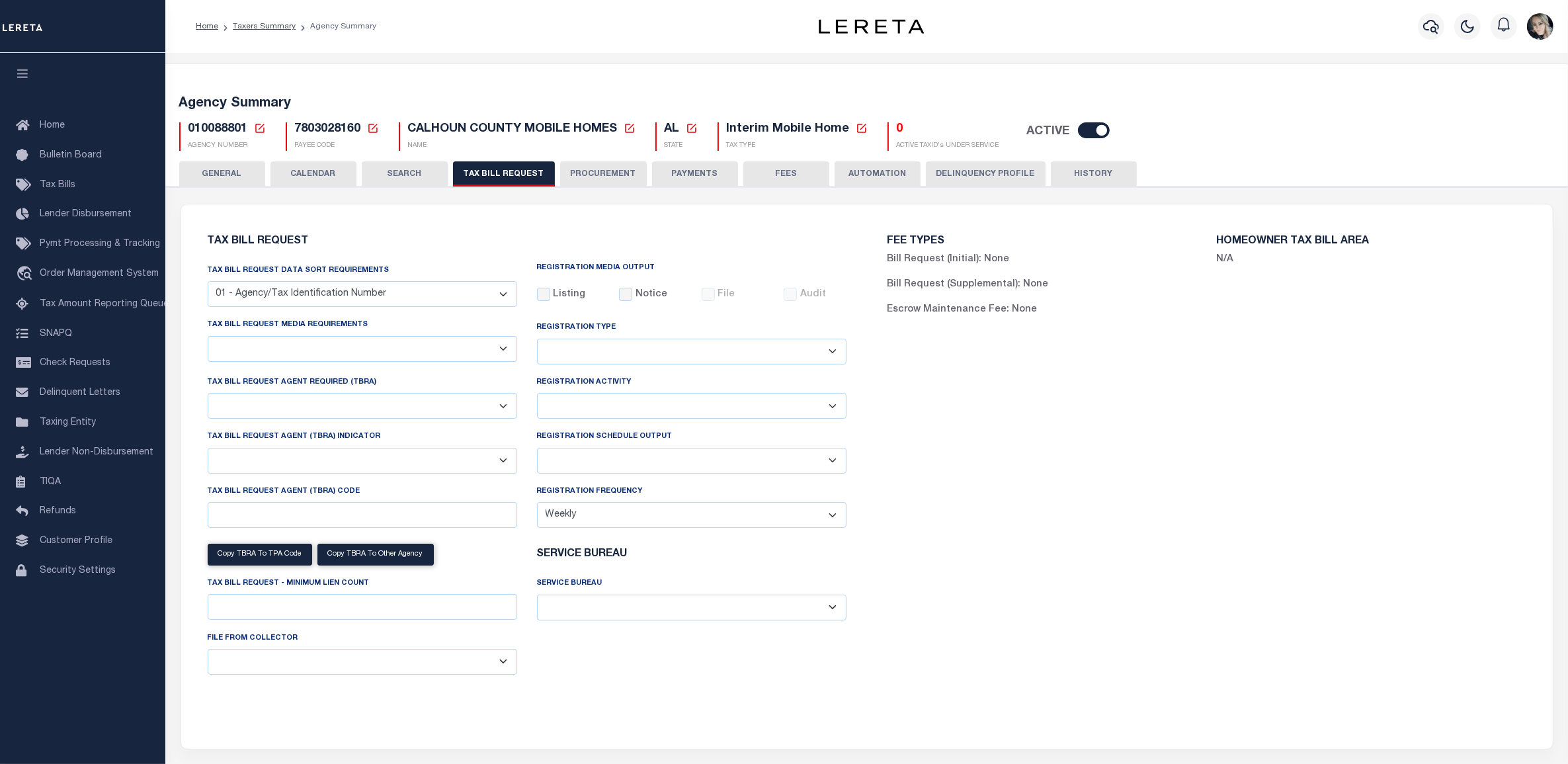
select select "22"
select select "true"
select select "14"
type input "6000-6999"
select select
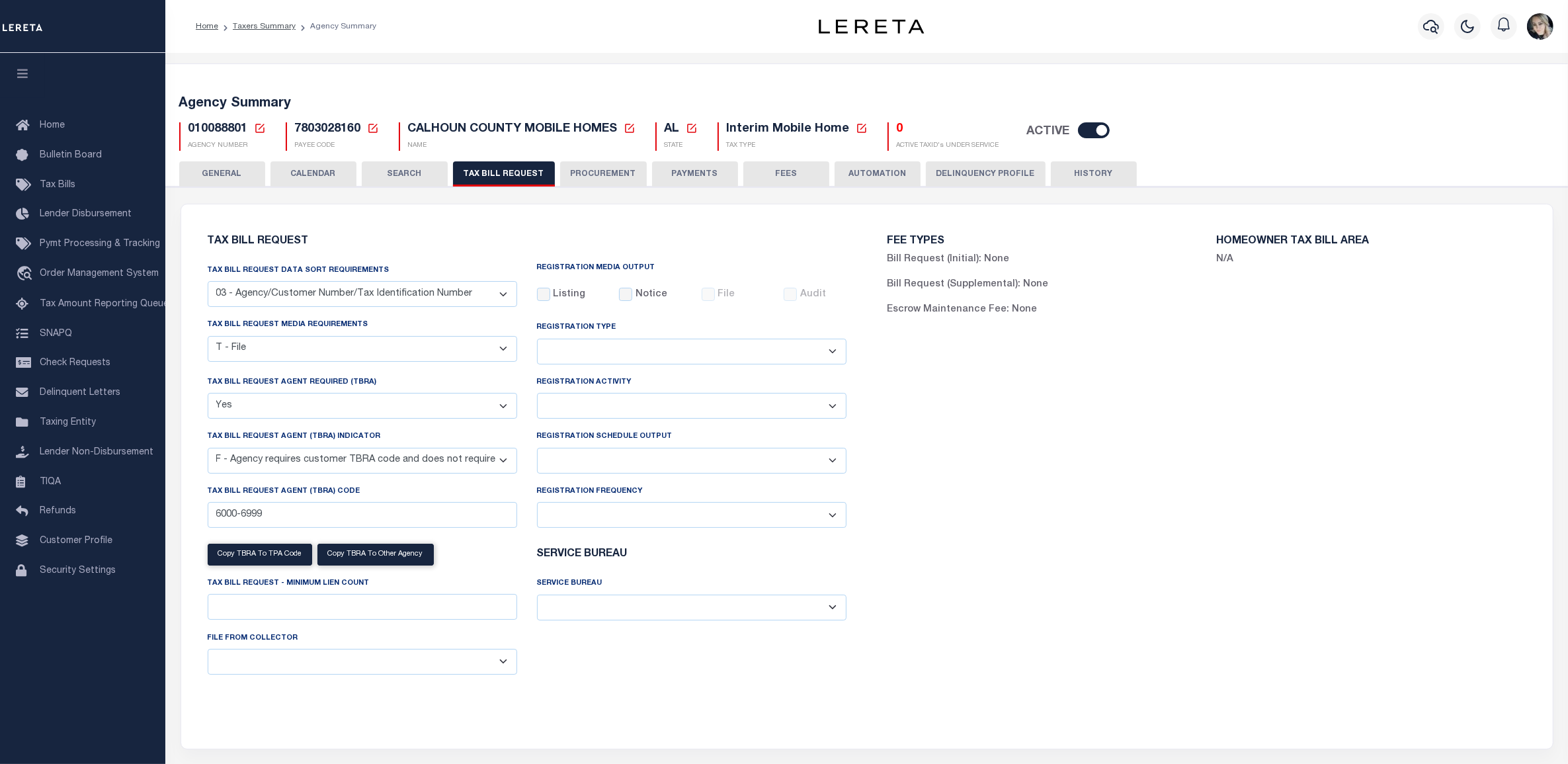
click at [604, 463] on select "Delta File Full File" at bounding box center [691, 460] width 309 height 26
select select "1"
click at [537, 450] on select "Delta File Full File" at bounding box center [691, 460] width 309 height 26
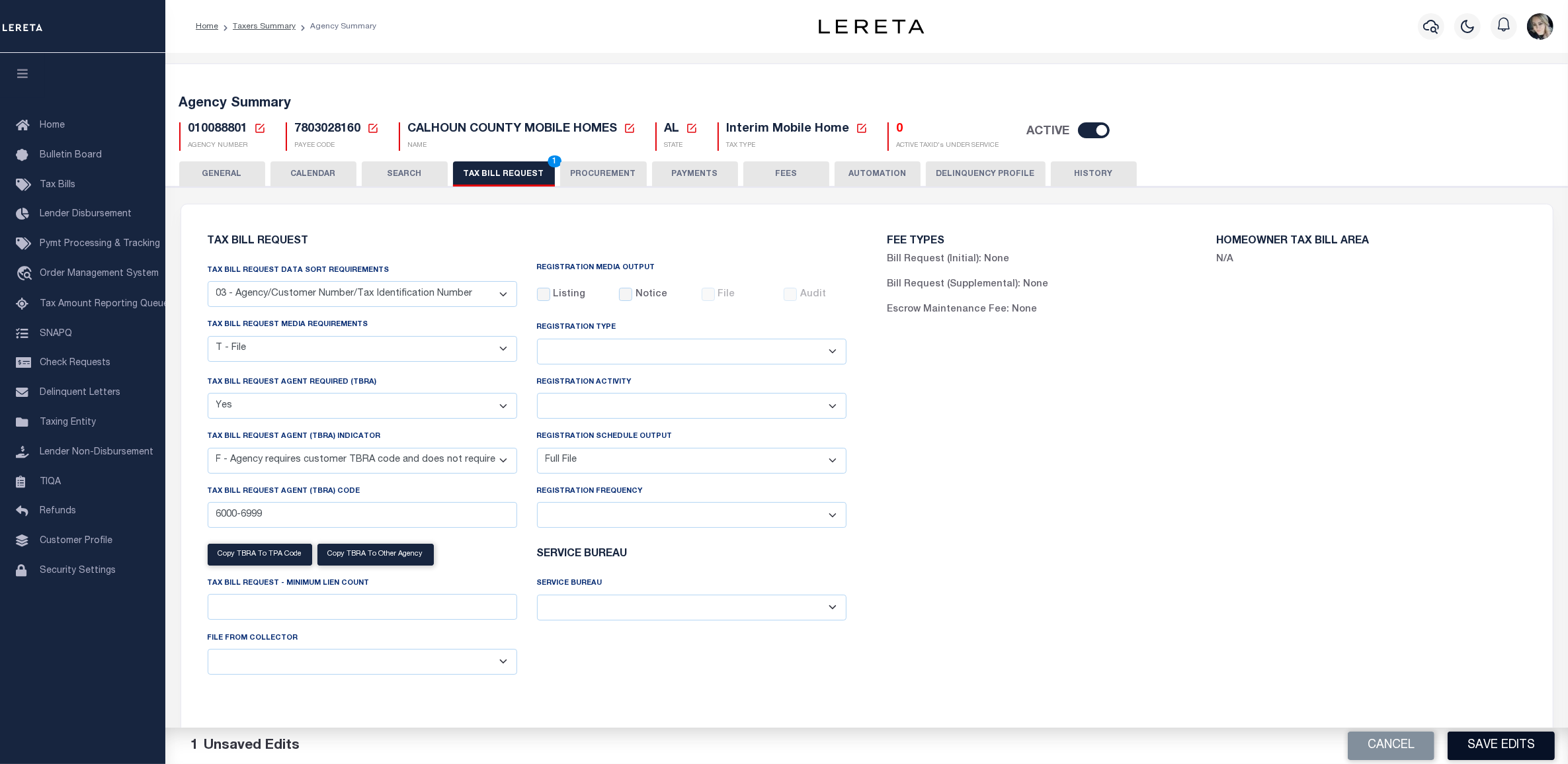
click at [1513, 751] on button "Save Edits" at bounding box center [1500, 746] width 107 height 29
drag, startPoint x: 489, startPoint y: 170, endPoint x: 509, endPoint y: 185, distance: 25.0
click at [489, 170] on button "TAX BILL REQUEST 1" at bounding box center [504, 174] width 102 height 25
click at [1498, 742] on button "Save Edits" at bounding box center [1500, 746] width 107 height 29
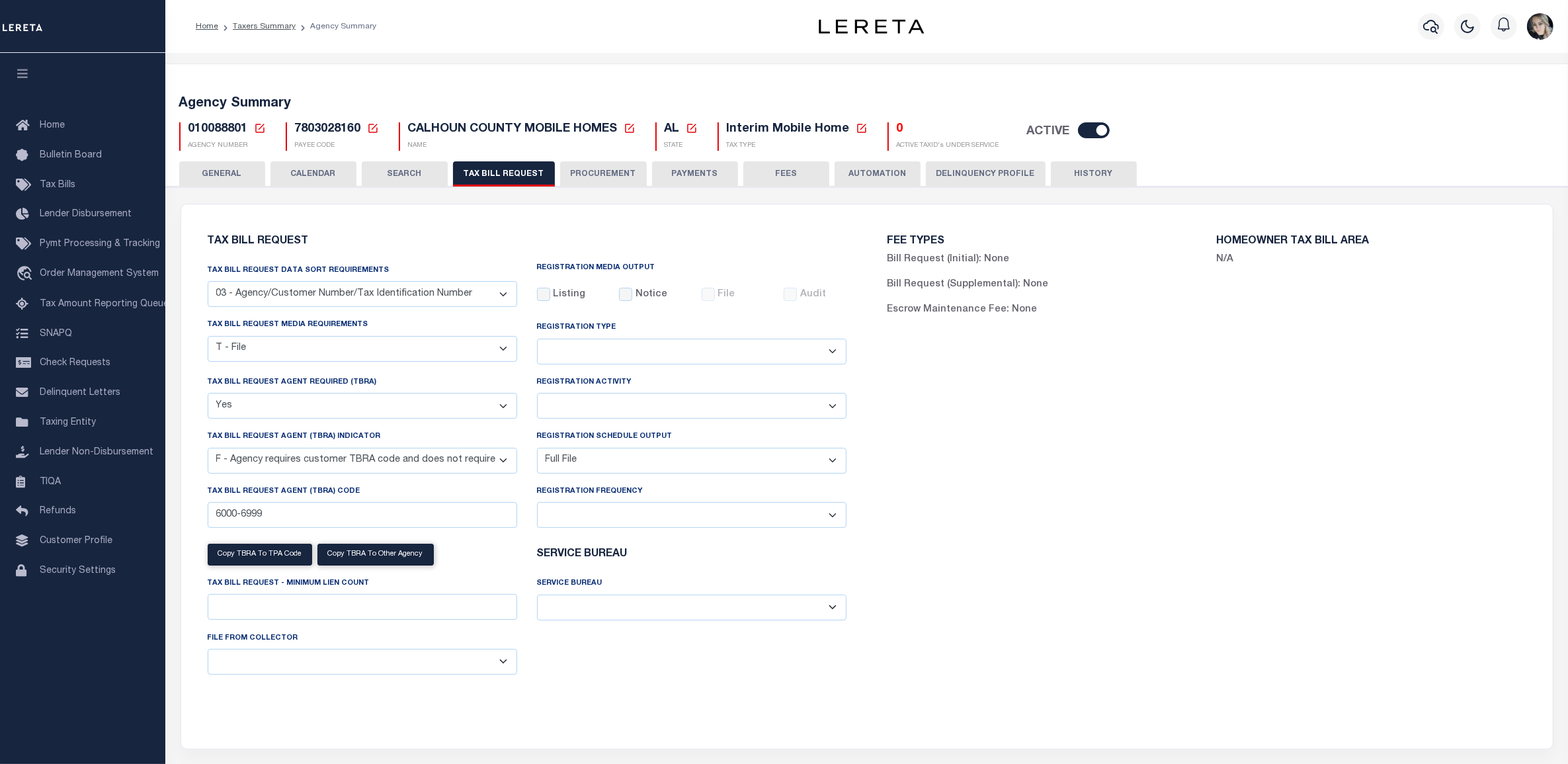
click at [257, 126] on icon at bounding box center [259, 128] width 11 height 11
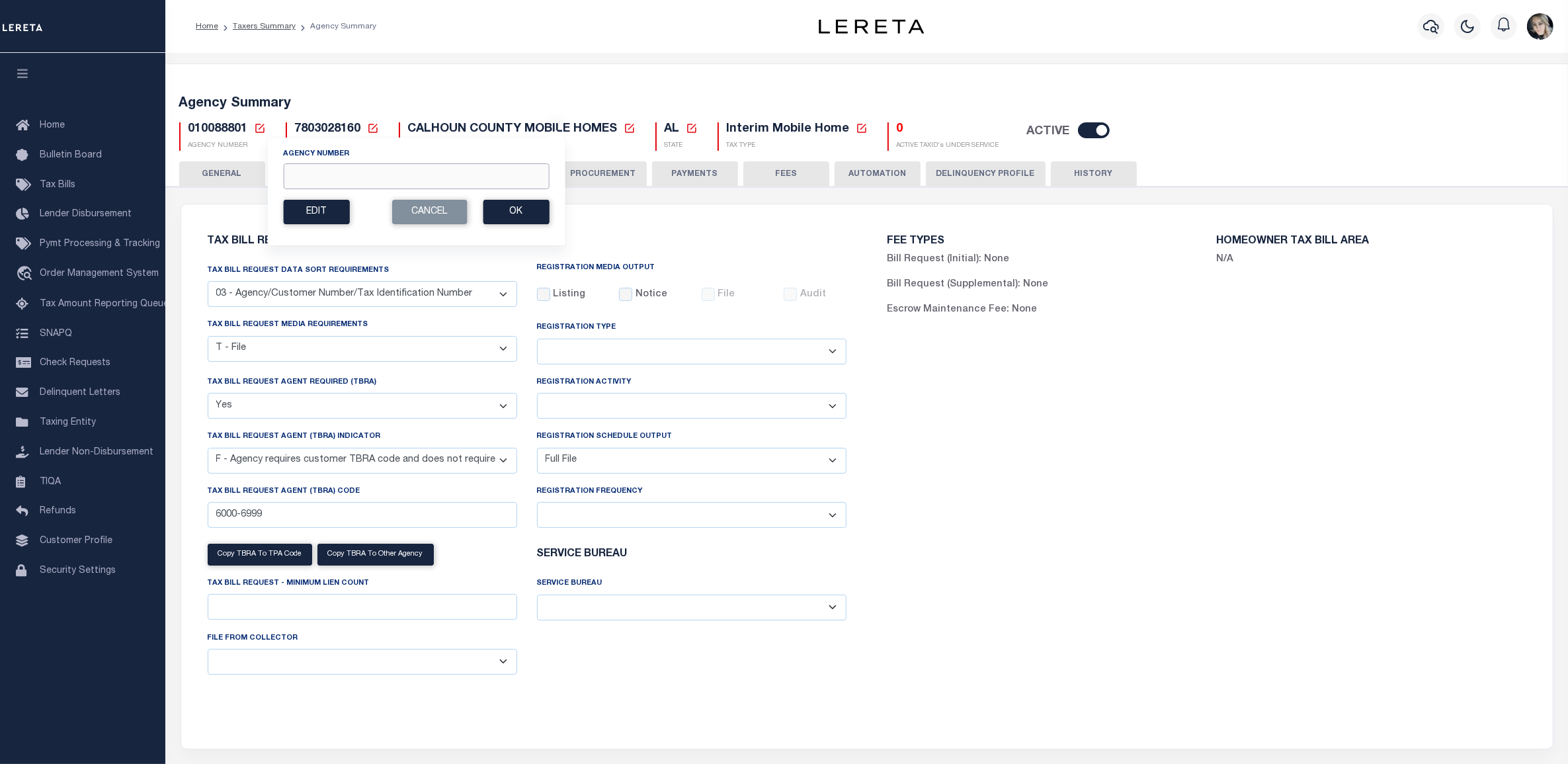
click at [321, 170] on input "Agency Number" at bounding box center [416, 176] width 266 height 26
type input "010080000"
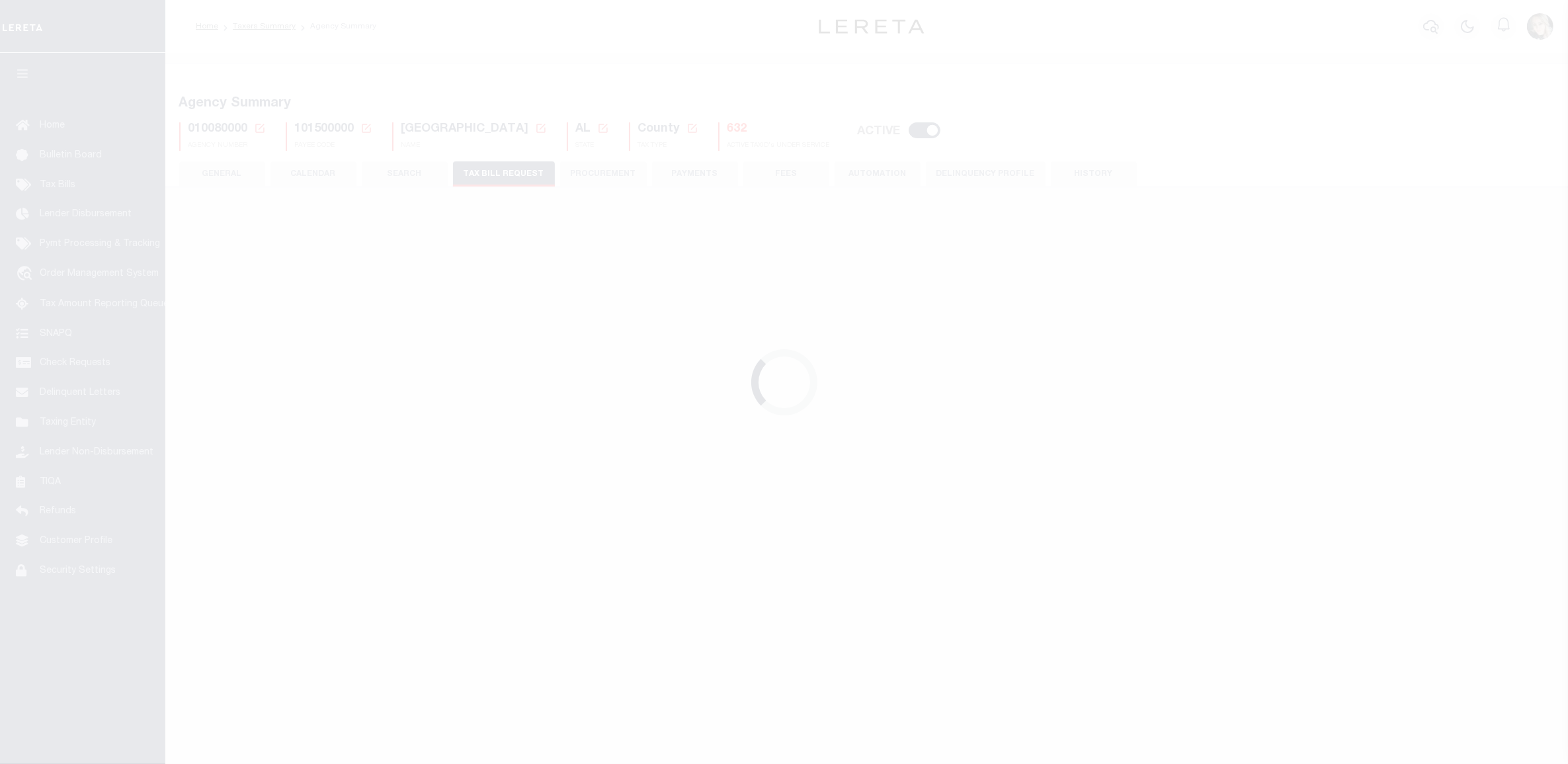
select select "27"
checkbox input "false"
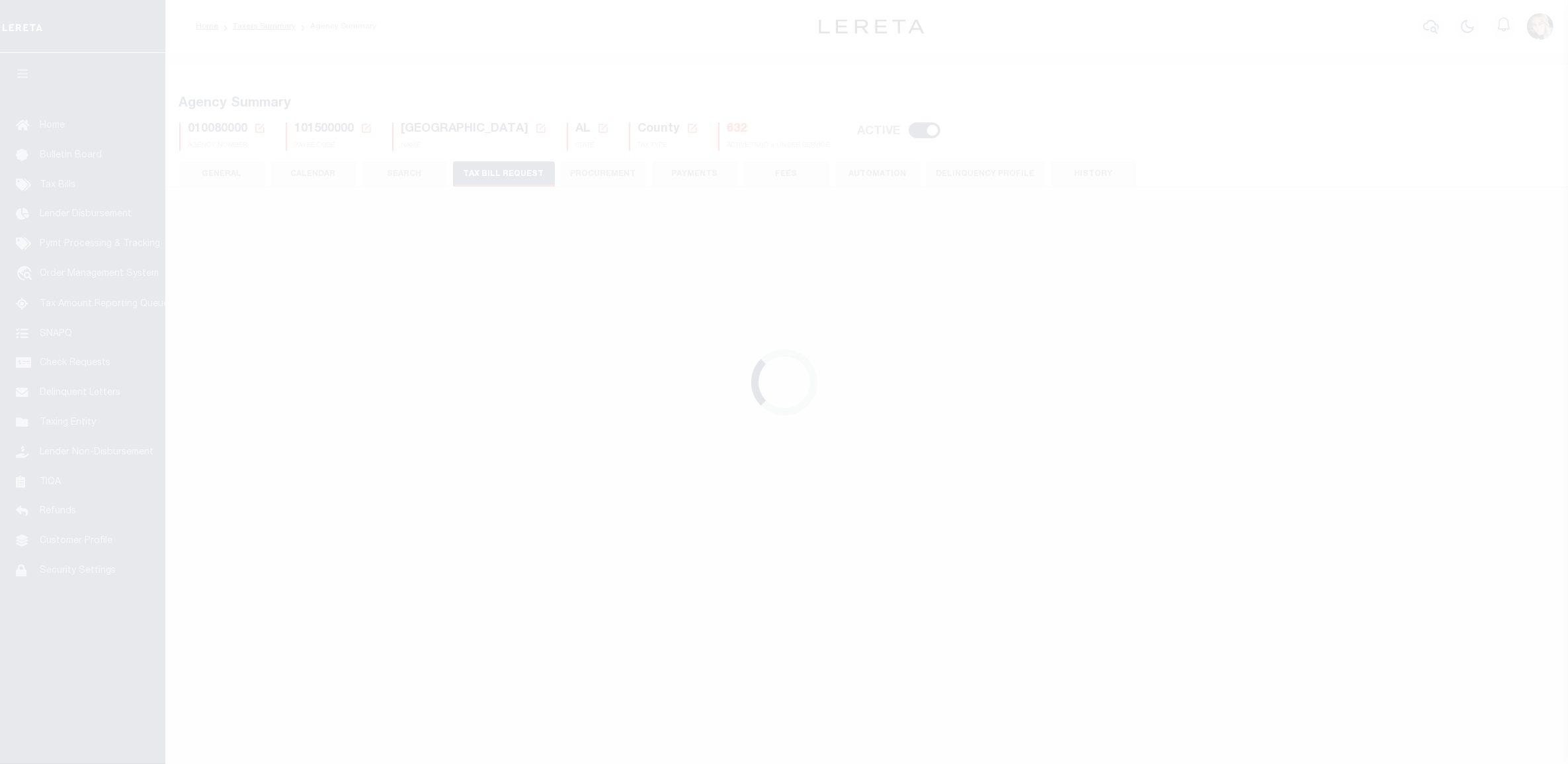
select select "22"
select select "true"
select select "14"
type input "6000-6999"
select select
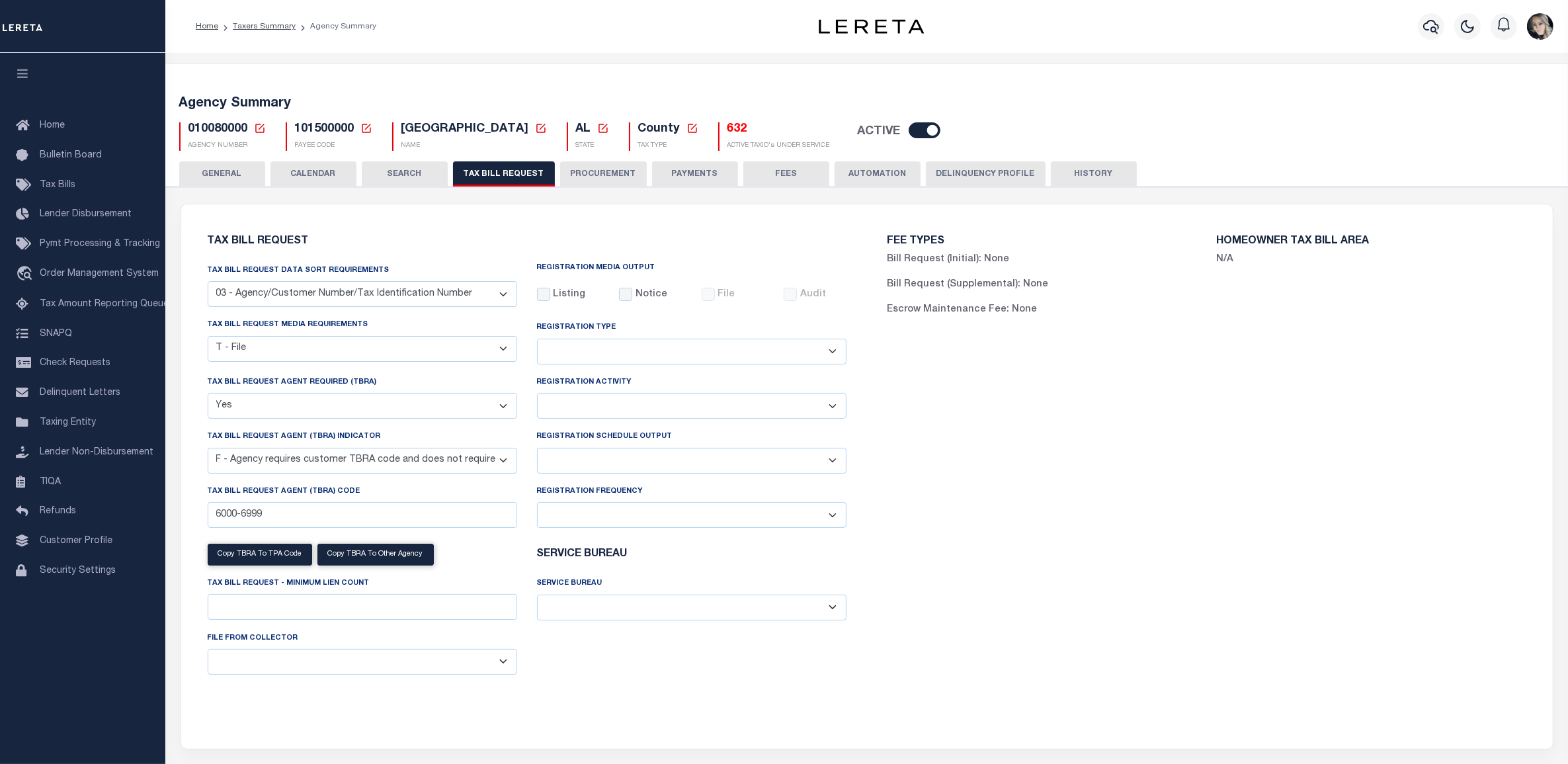
click at [605, 463] on select "Delta File Full File" at bounding box center [691, 460] width 309 height 26
select select "1"
click at [537, 450] on select "Delta File Full File" at bounding box center [691, 460] width 309 height 26
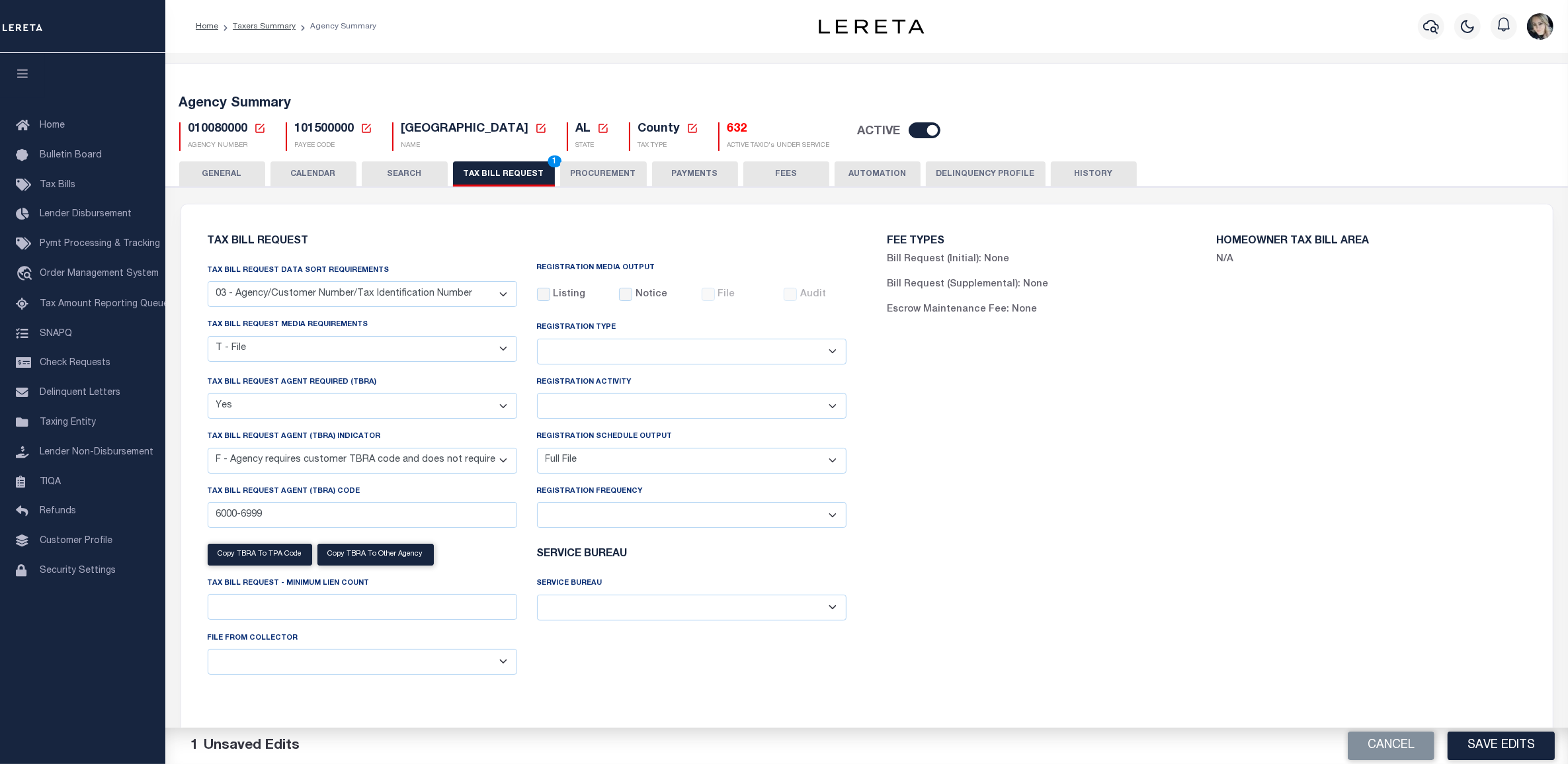
drag, startPoint x: 1507, startPoint y: 747, endPoint x: 1488, endPoint y: 732, distance: 24.2
click at [1507, 747] on button "Save Edits" at bounding box center [1500, 746] width 107 height 29
drag, startPoint x: 478, startPoint y: 174, endPoint x: 999, endPoint y: 484, distance: 606.3
click at [478, 176] on button "TAX BILL REQUEST 1" at bounding box center [504, 174] width 102 height 25
drag, startPoint x: 1498, startPoint y: 740, endPoint x: 1559, endPoint y: 725, distance: 62.8
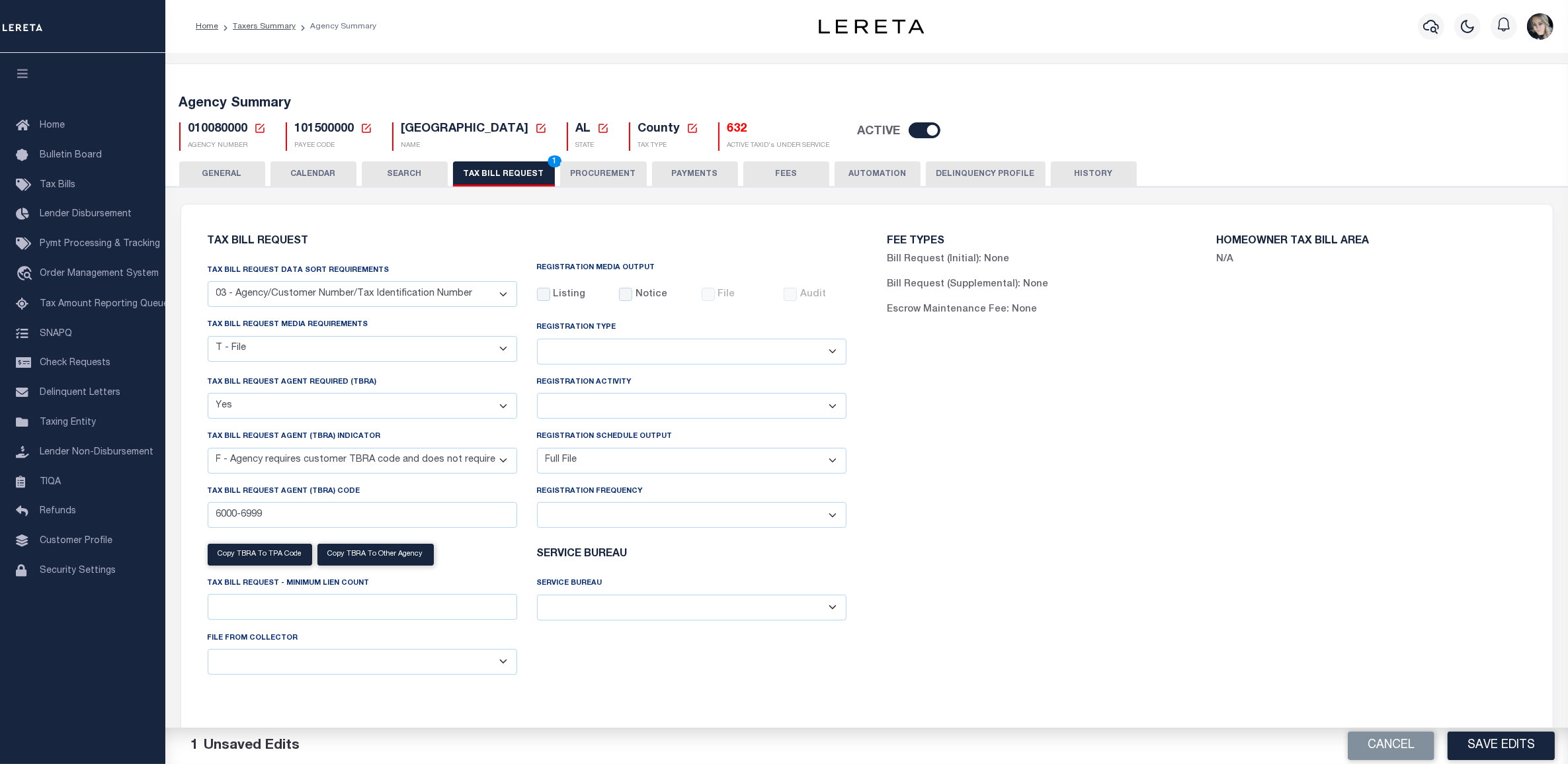
click at [1498, 740] on button "Save Edits" at bounding box center [1500, 746] width 107 height 29
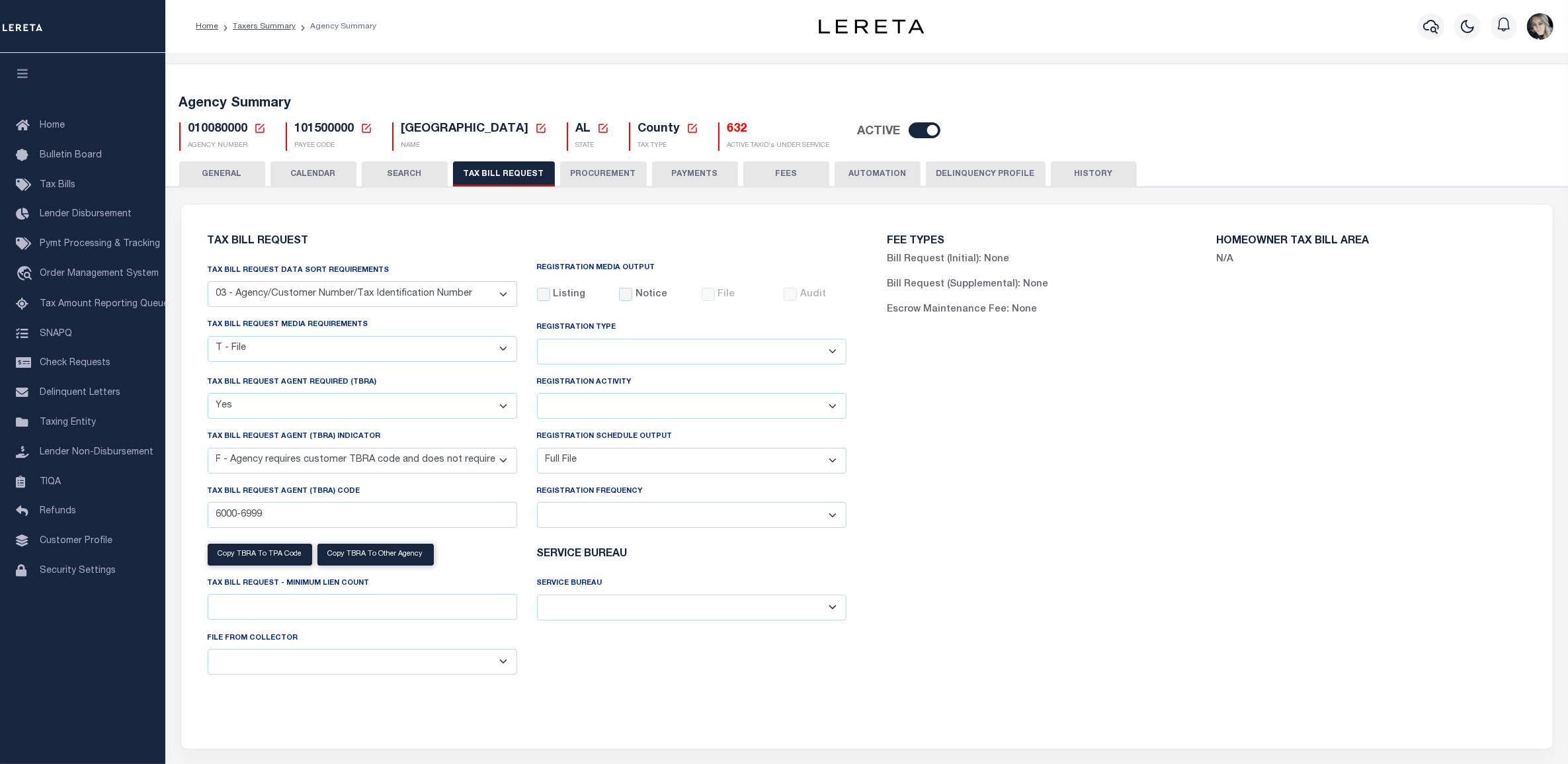
click at [259, 124] on icon at bounding box center [259, 128] width 11 height 11
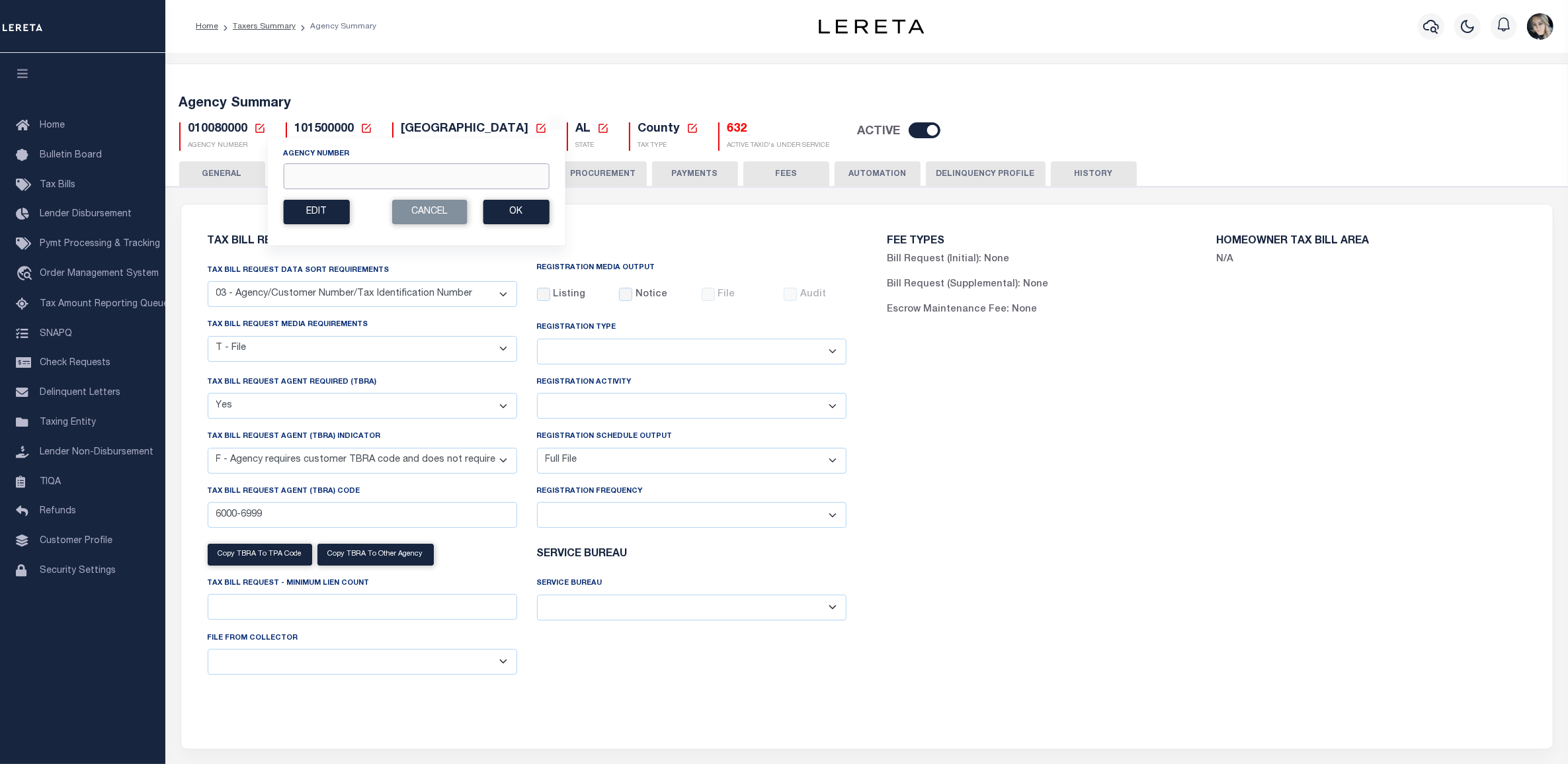
click at [348, 171] on input "Agency Number" at bounding box center [416, 176] width 266 height 26
paste input "010200000"
type input "010200000"
click at [514, 218] on button "Ok" at bounding box center [515, 212] width 66 height 25
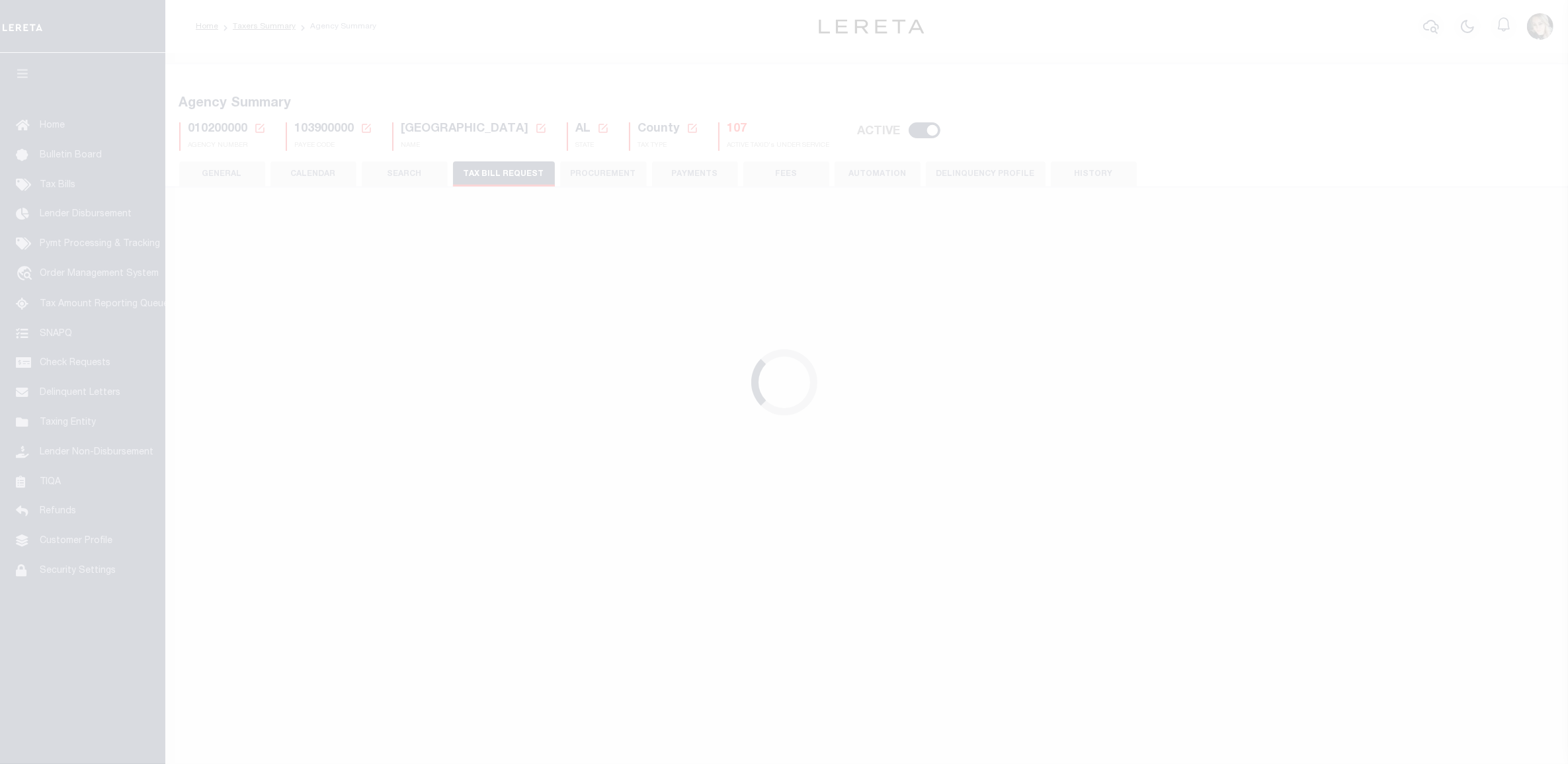
select select "27"
checkbox input "false"
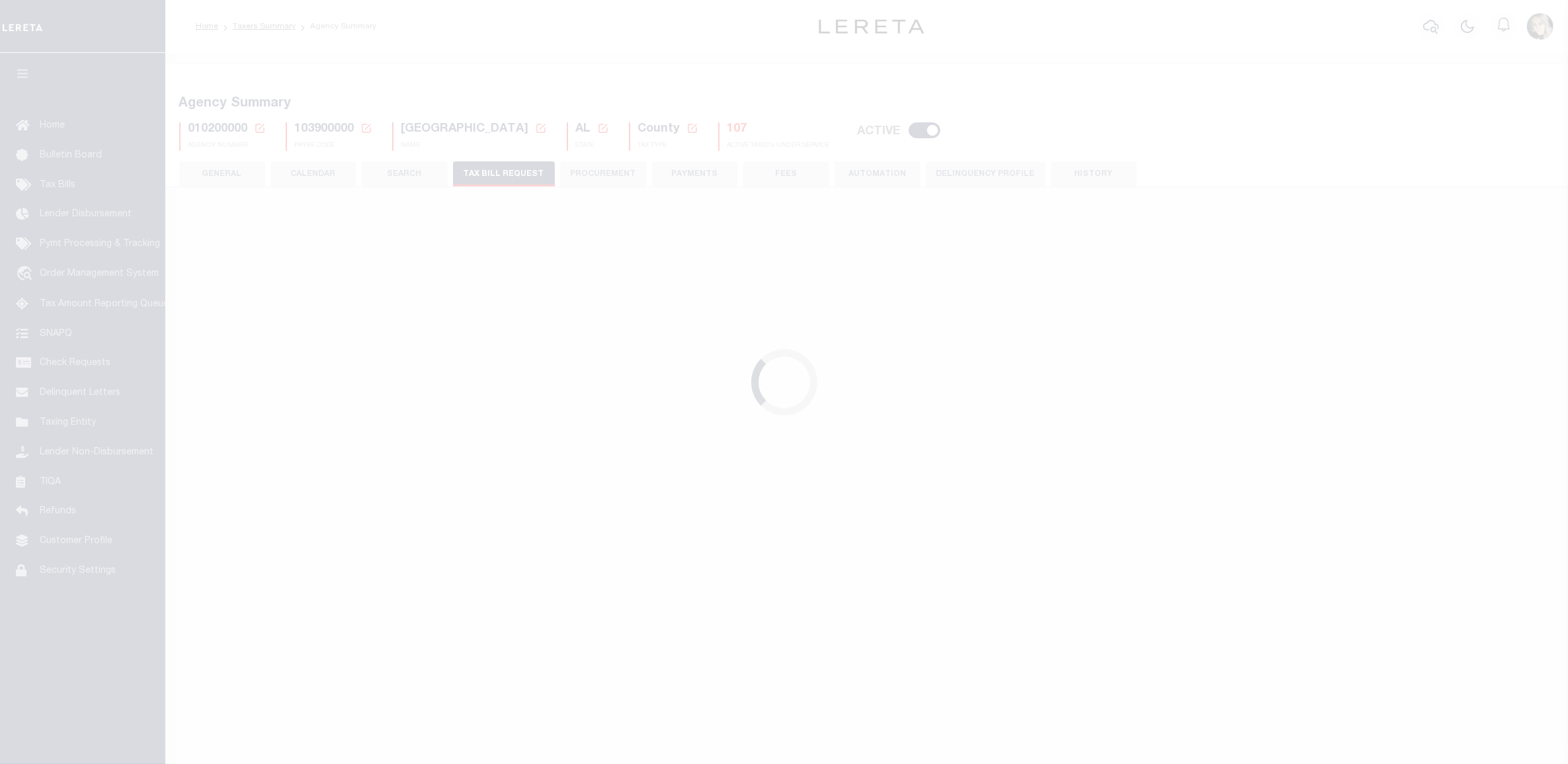
select select "22"
select select "false"
select select
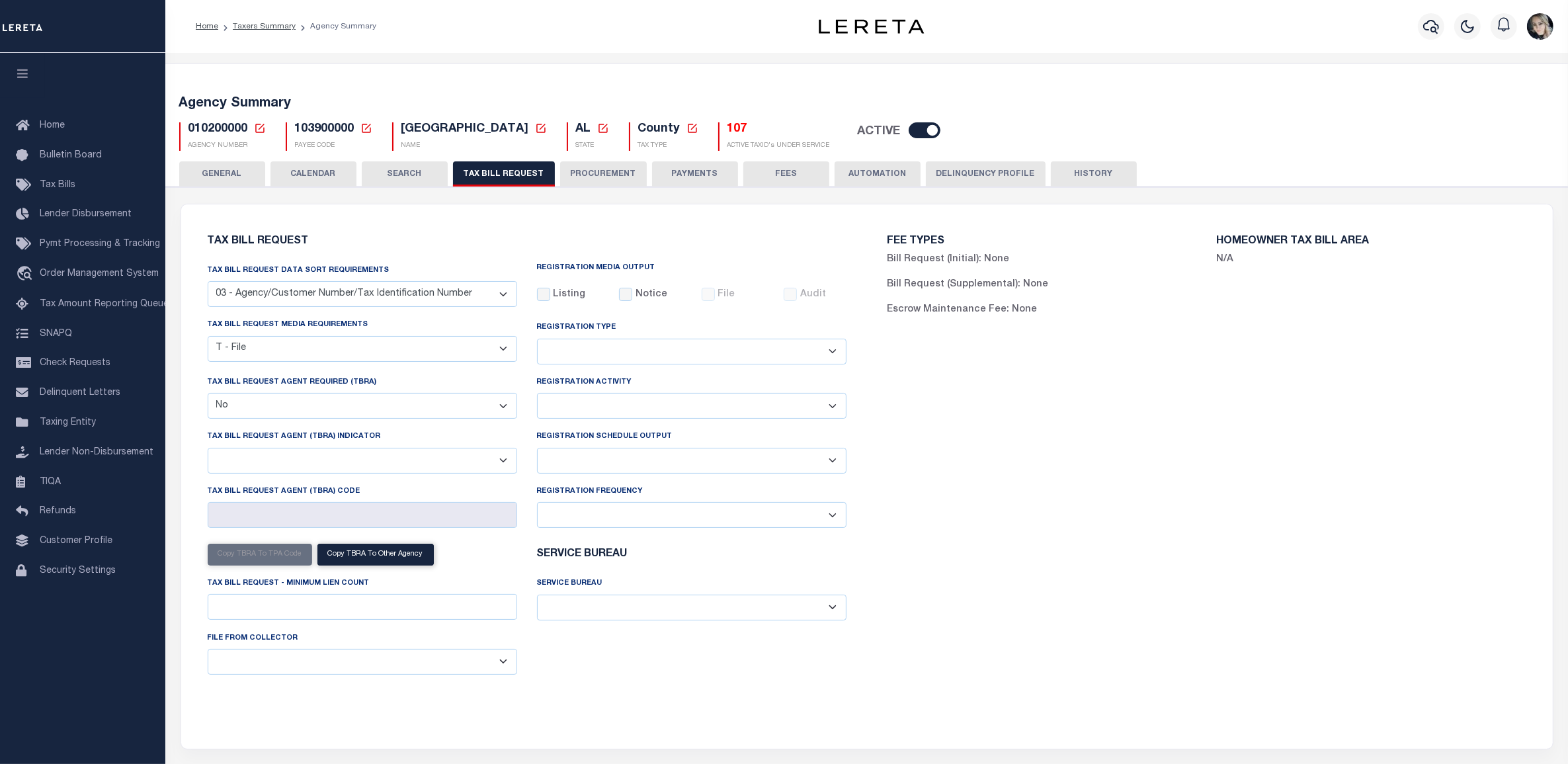
click at [663, 471] on select "Delta File Full File" at bounding box center [691, 460] width 309 height 26
select select "1"
click at [537, 450] on select "Delta File Full File" at bounding box center [691, 460] width 309 height 26
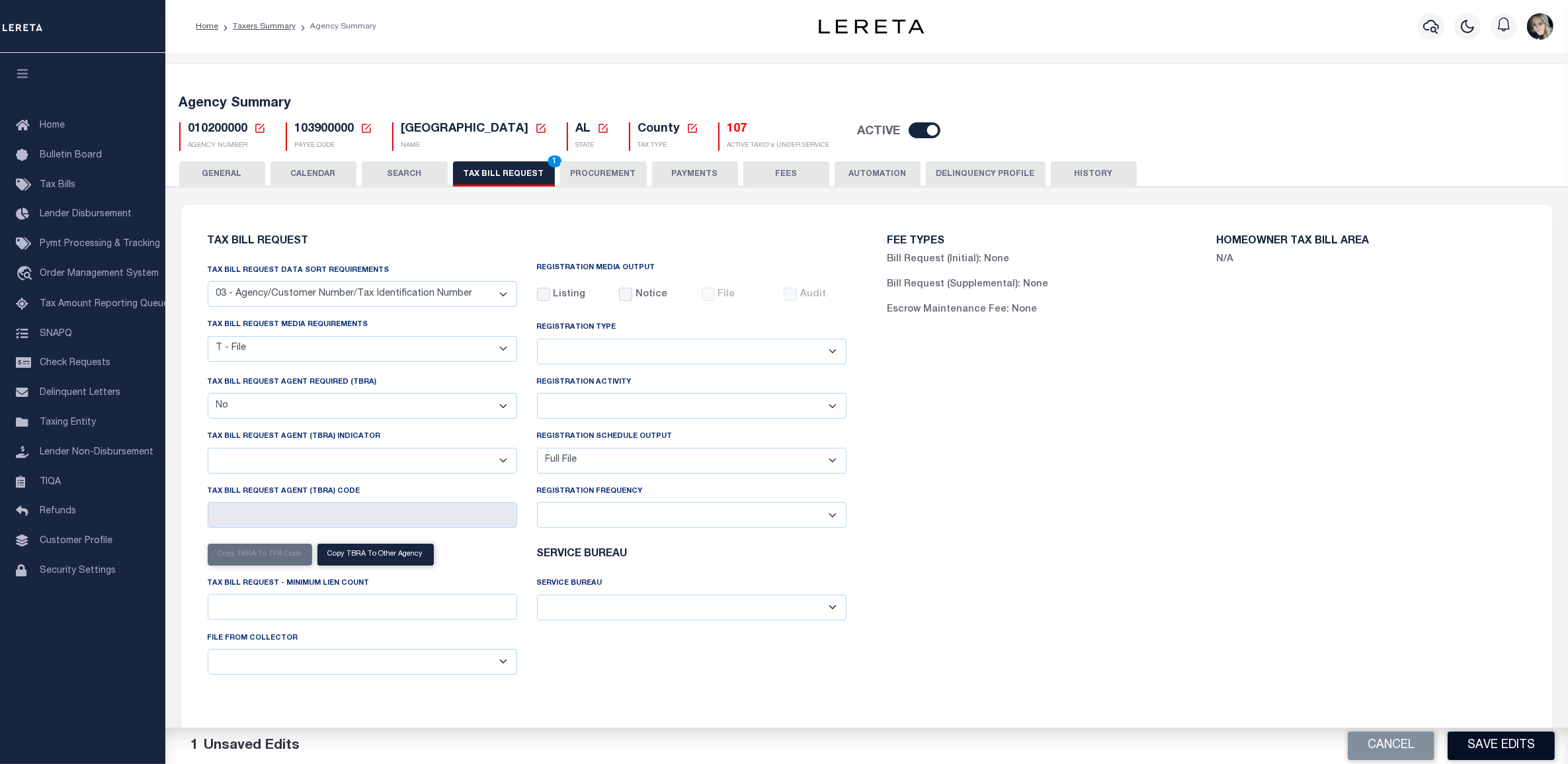
click at [1491, 744] on button "Save Edits" at bounding box center [1500, 746] width 107 height 29
click at [1111, 540] on div "FEE TYPES Bill Request (Initial): None Bill Request (Supplemental): None Escrow…" at bounding box center [1207, 468] width 680 height 497
click at [1475, 742] on div "Cancel Save Edits" at bounding box center [1217, 746] width 701 height 37
click at [477, 156] on div "Agency Summary 010200000 Agency Number Edit Cancel Ok New Agency Number Cancel …" at bounding box center [866, 120] width 1407 height 81
drag, startPoint x: 487, startPoint y: 174, endPoint x: 983, endPoint y: 410, distance: 549.3
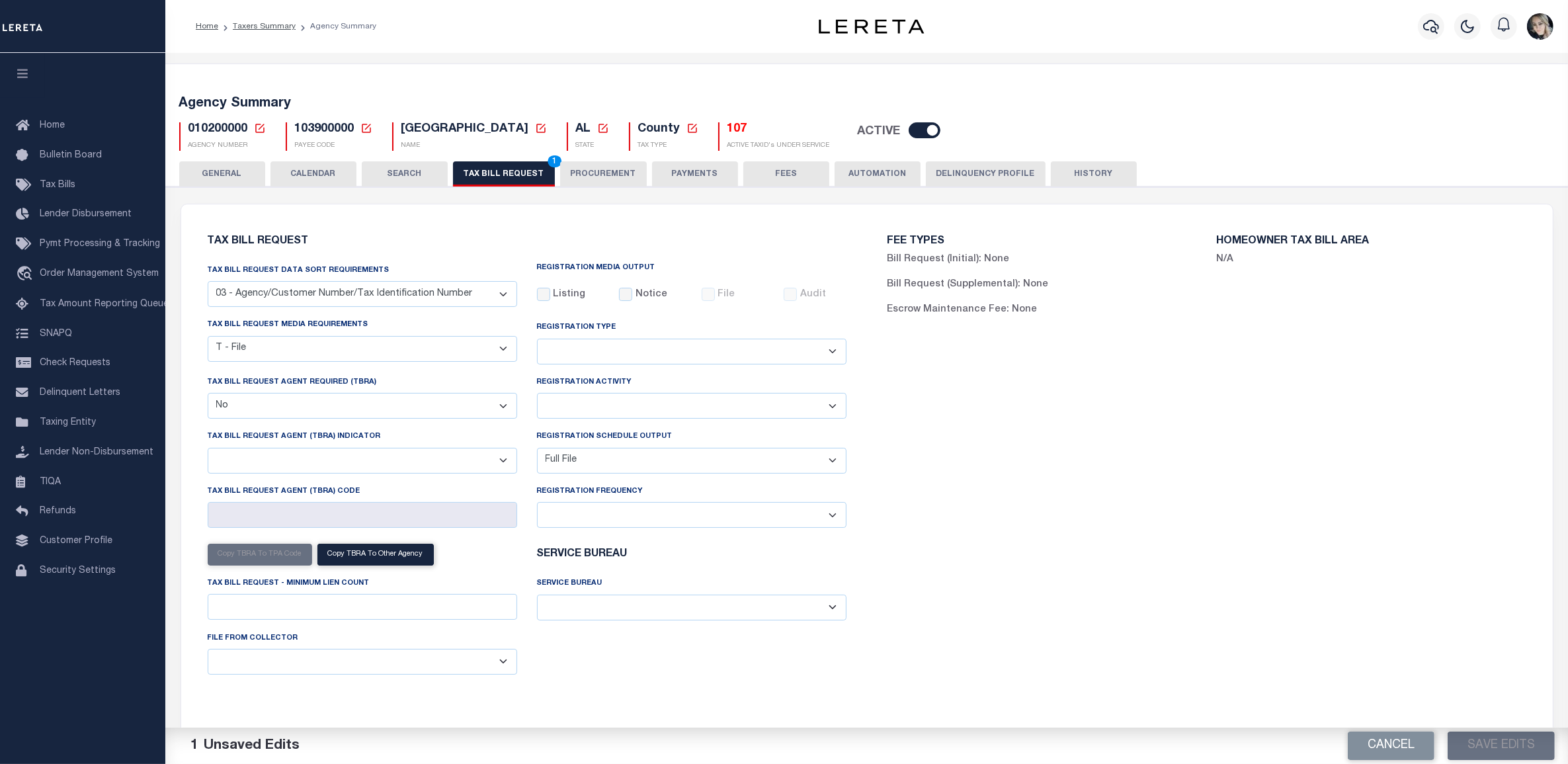
click at [487, 174] on button "TAX BILL REQUEST 1" at bounding box center [504, 174] width 102 height 25
click at [1492, 745] on button "Save Edits" at bounding box center [1500, 746] width 107 height 29
